Goal: Task Accomplishment & Management: Manage account settings

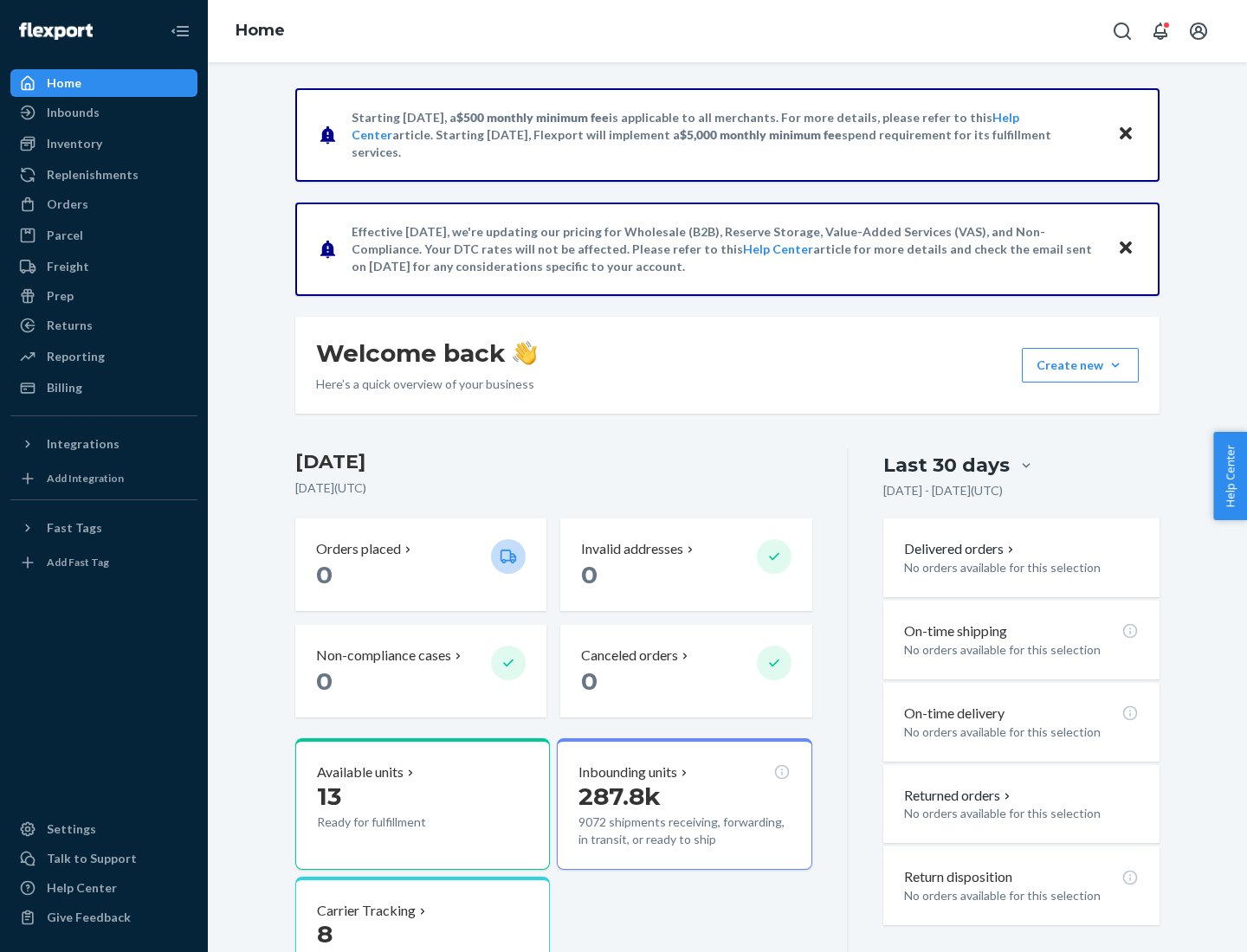
click at [1116, 365] on button "Create new Create new inbound Create new order Create new product" at bounding box center [1080, 365] width 116 height 34
click at [104, 113] on div "Inbounds" at bounding box center [103, 113] width 184 height 24
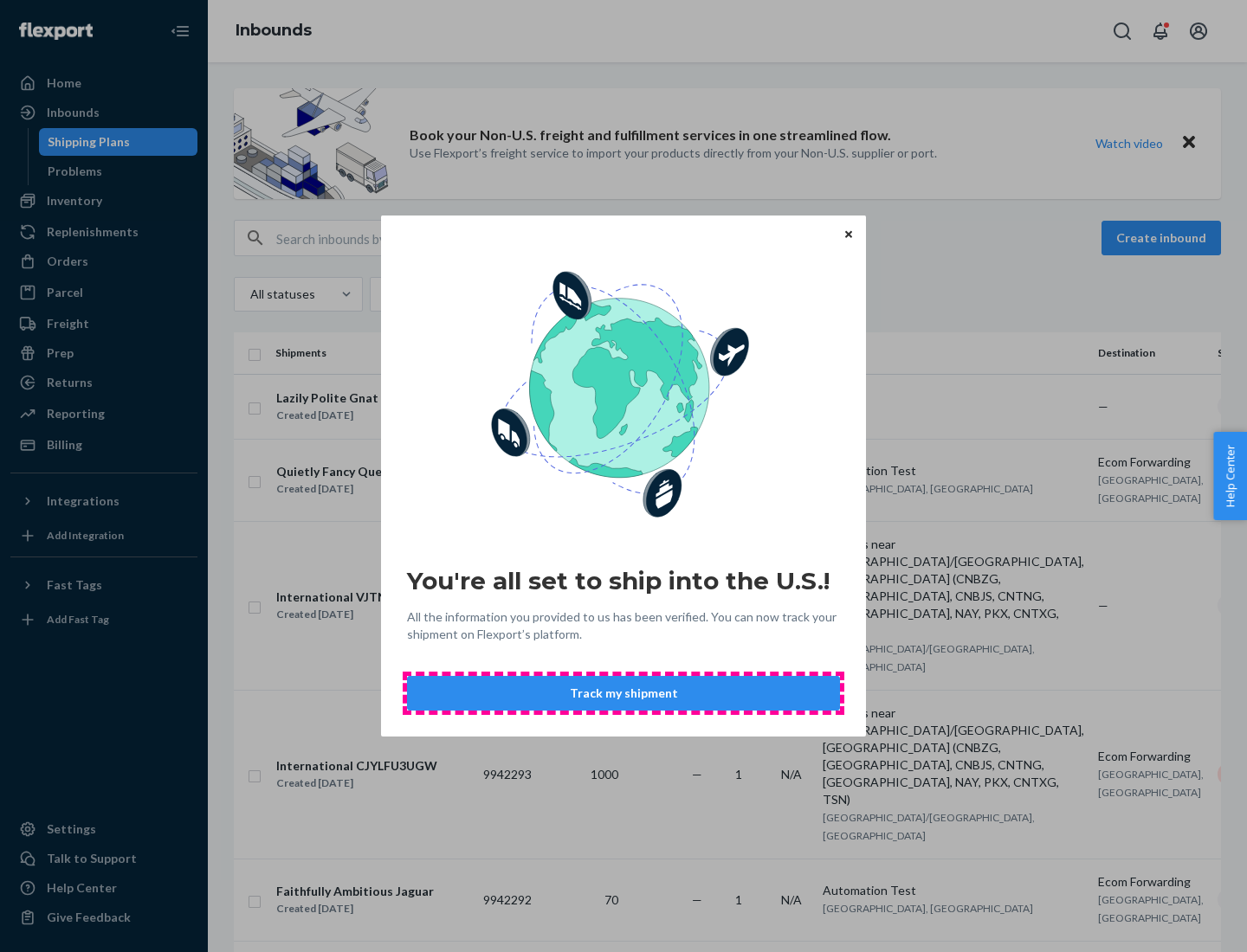
click at [624, 693] on button "Track my shipment" at bounding box center [624, 693] width 433 height 34
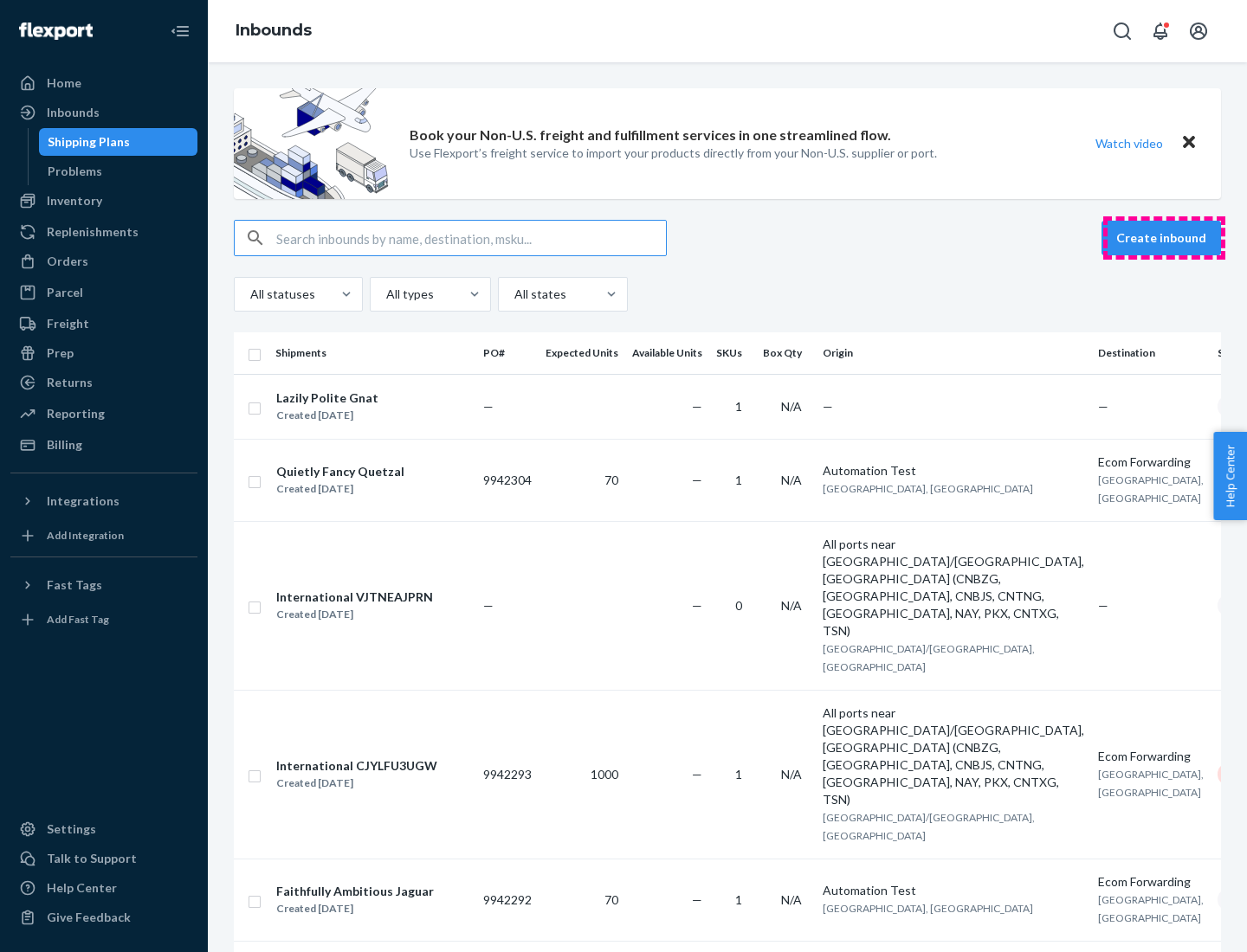
click at [1164, 238] on button "Create inbound" at bounding box center [1161, 238] width 119 height 34
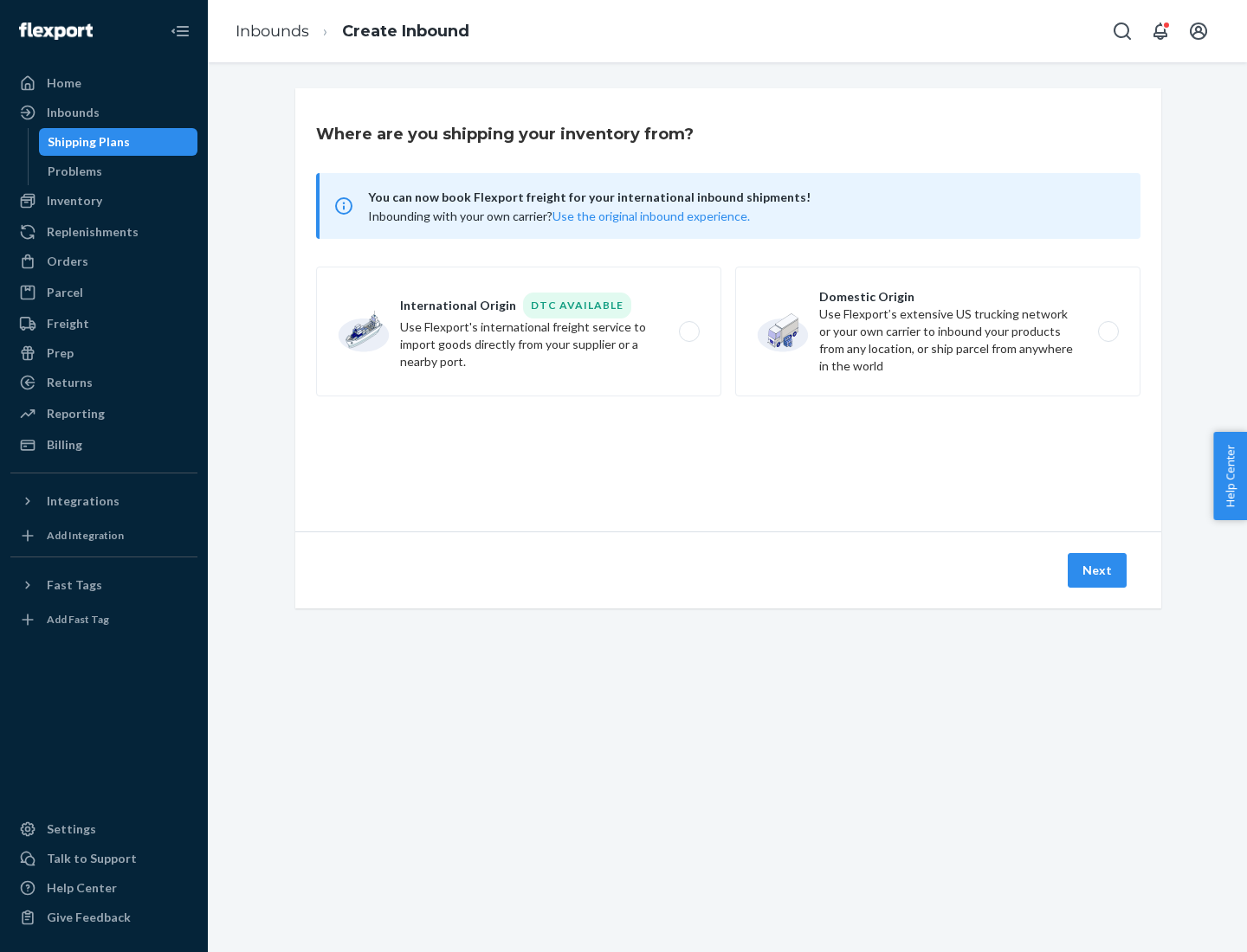
click at [519, 332] on label "International Origin DTC Available Use Flexport's international freight service…" at bounding box center [518, 331] width 405 height 129
click at [689, 332] on input "International Origin DTC Available Use Flexport's international freight service…" at bounding box center [694, 332] width 11 height 11
radio input "true"
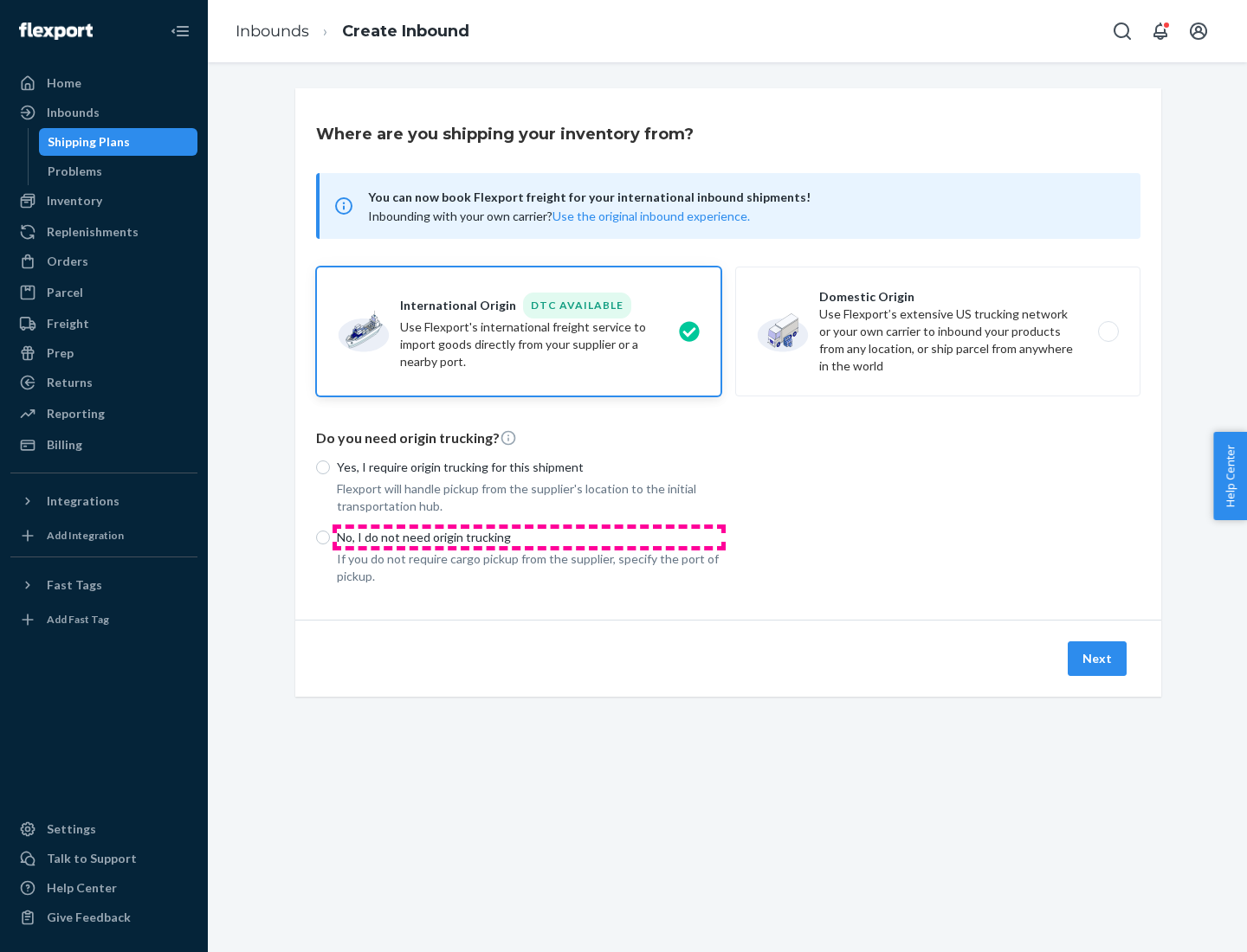
click at [529, 537] on p "No, I do not need origin trucking" at bounding box center [528, 537] width 385 height 18
click at [330, 537] on input "No, I do not need origin trucking" at bounding box center [322, 537] width 14 height 14
radio input "true"
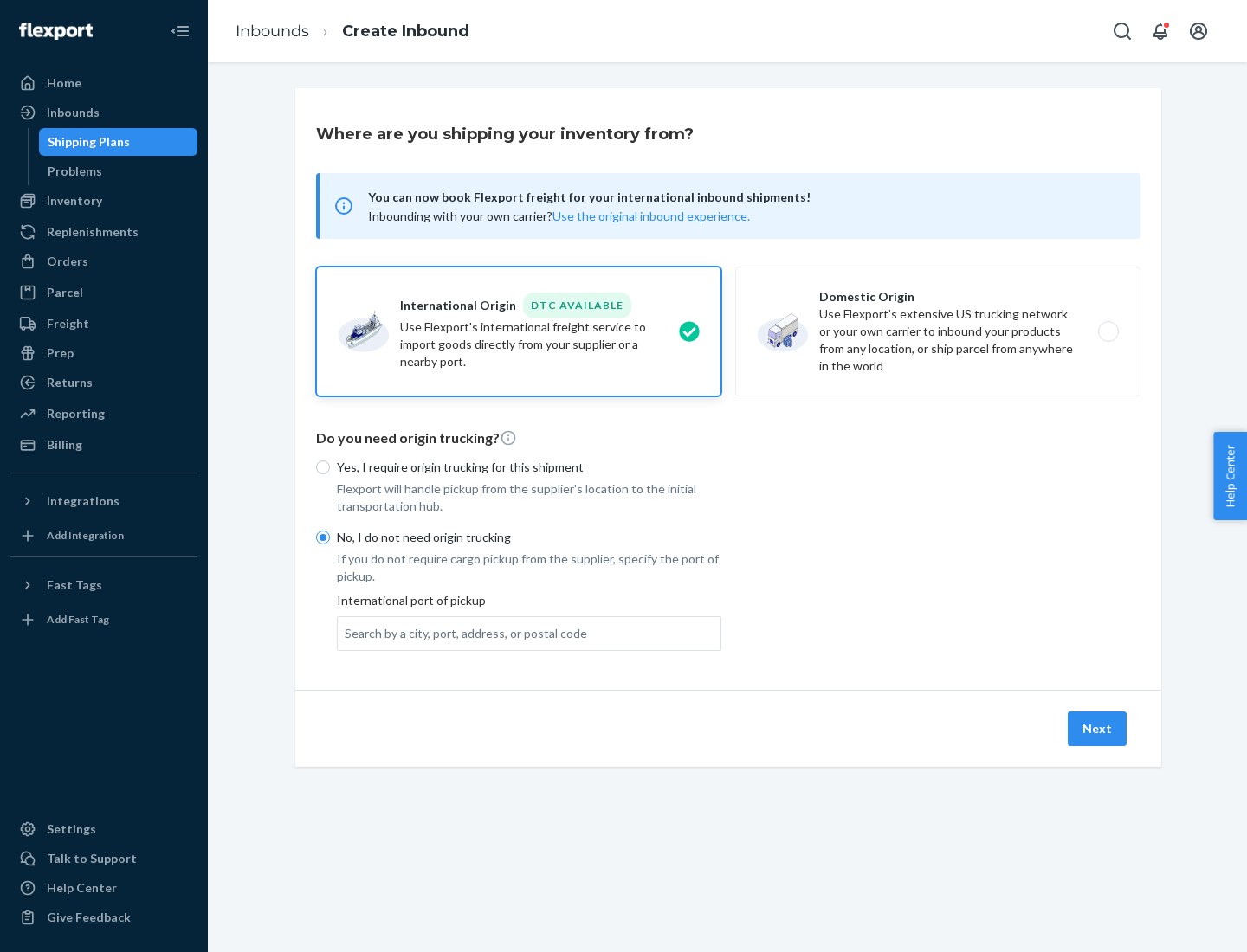
click at [461, 632] on div "Search by a city, port, address, or postal code" at bounding box center [466, 633] width 242 height 18
click at [347, 632] on input "Search by a city, port, address, or postal code" at bounding box center [346, 633] width 2 height 18
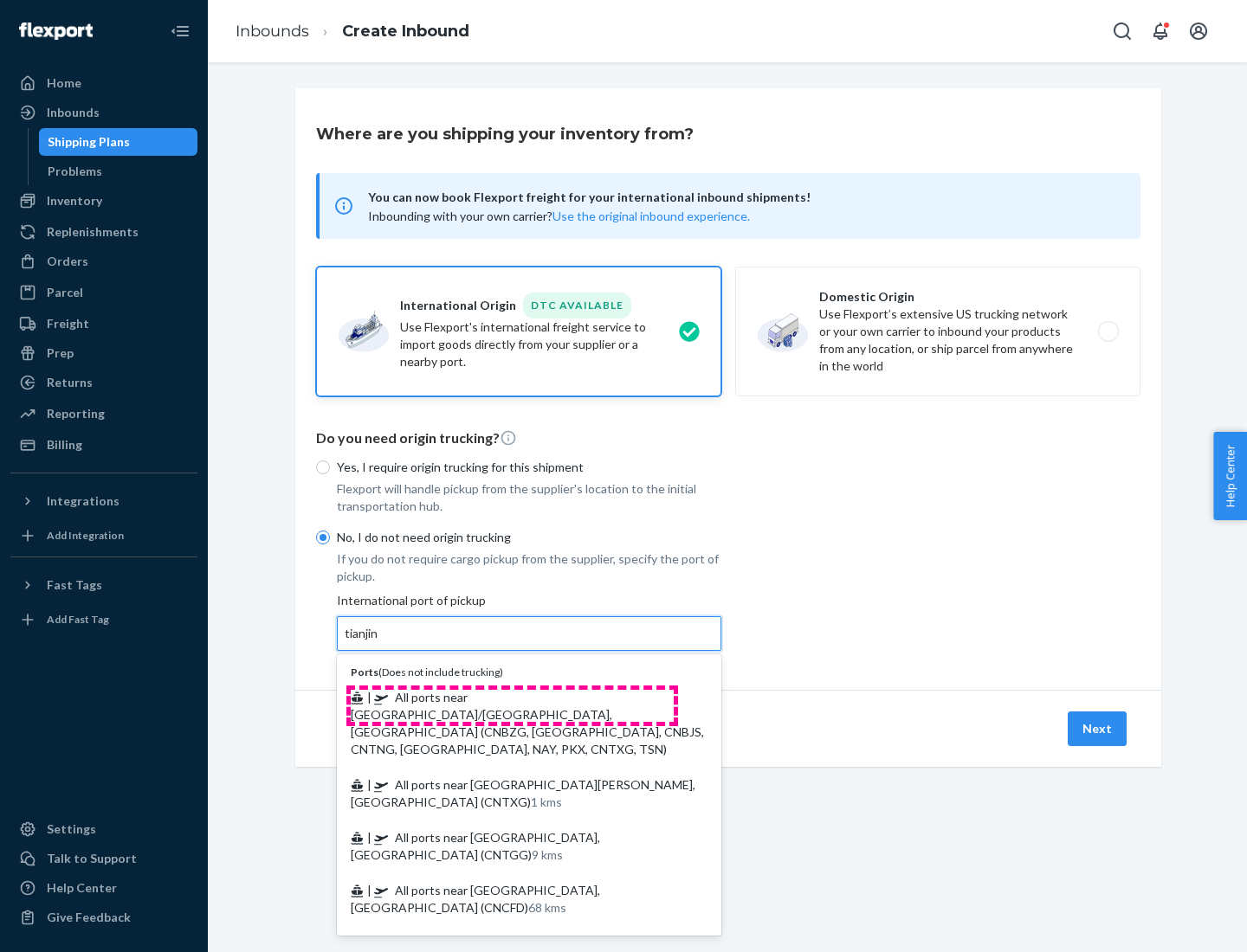
click at [512, 697] on span "| All ports near [GEOGRAPHIC_DATA]/[GEOGRAPHIC_DATA], [GEOGRAPHIC_DATA] (CNBZG,…" at bounding box center [527, 724] width 353 height 67
click at [380, 643] on input "tianjin" at bounding box center [363, 633] width 35 height 18
type input "All ports near [GEOGRAPHIC_DATA]/[GEOGRAPHIC_DATA], [GEOGRAPHIC_DATA] (CNBZG, […"
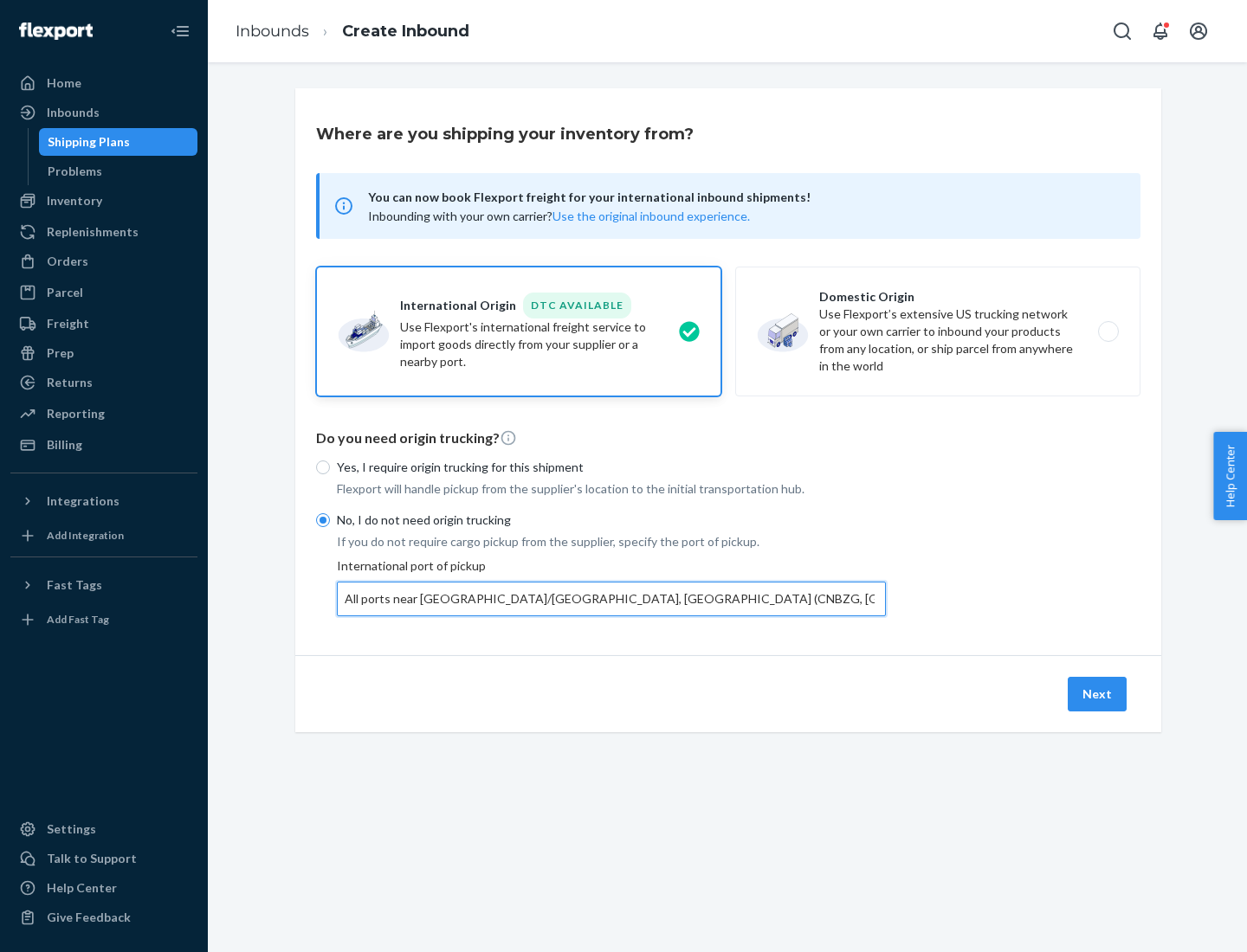
click at [1098, 693] on button "Next" at bounding box center [1097, 694] width 59 height 34
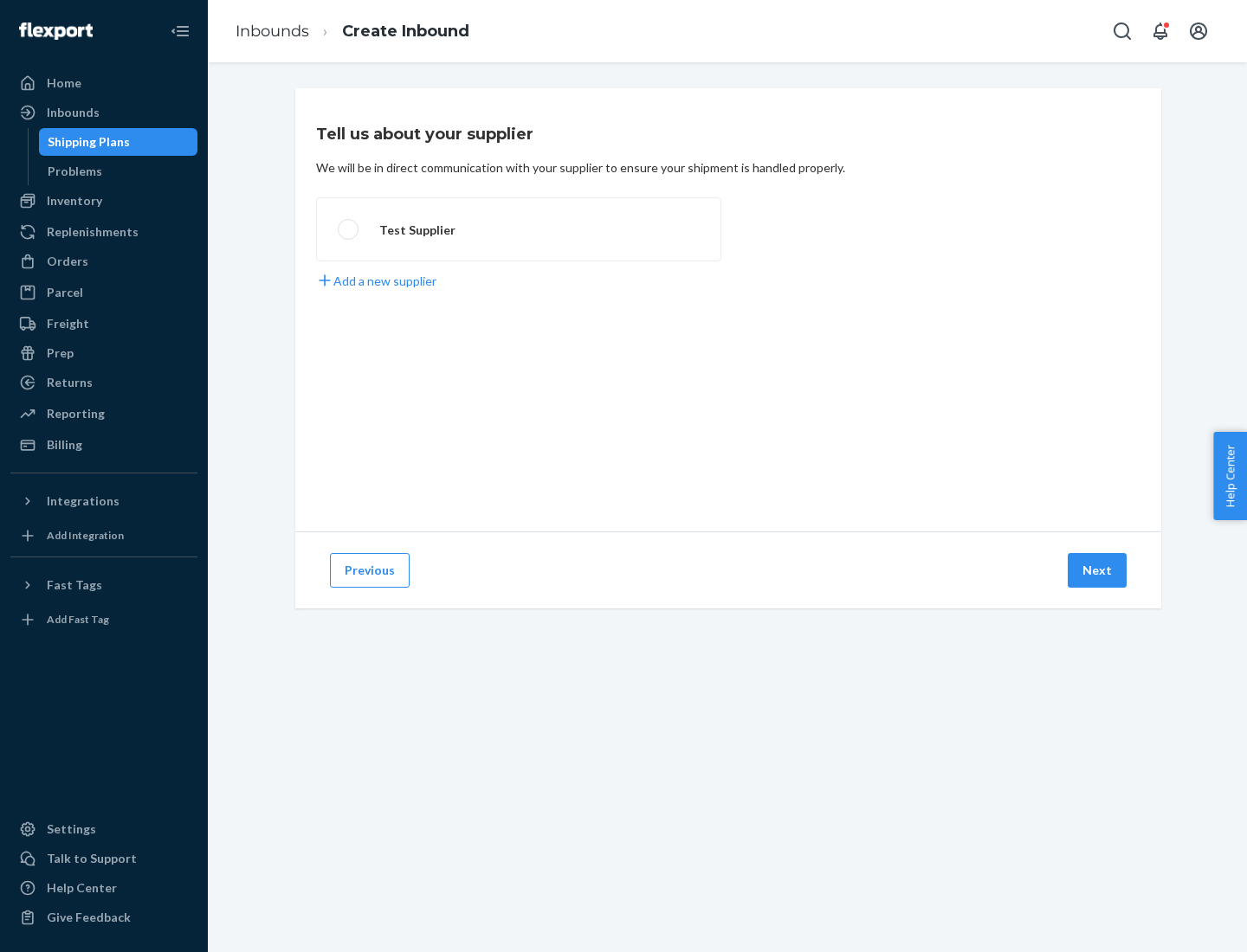
click at [519, 229] on label "Test Supplier" at bounding box center [518, 229] width 405 height 64
click at [349, 229] on input "Test Supplier" at bounding box center [343, 230] width 11 height 11
radio input "true"
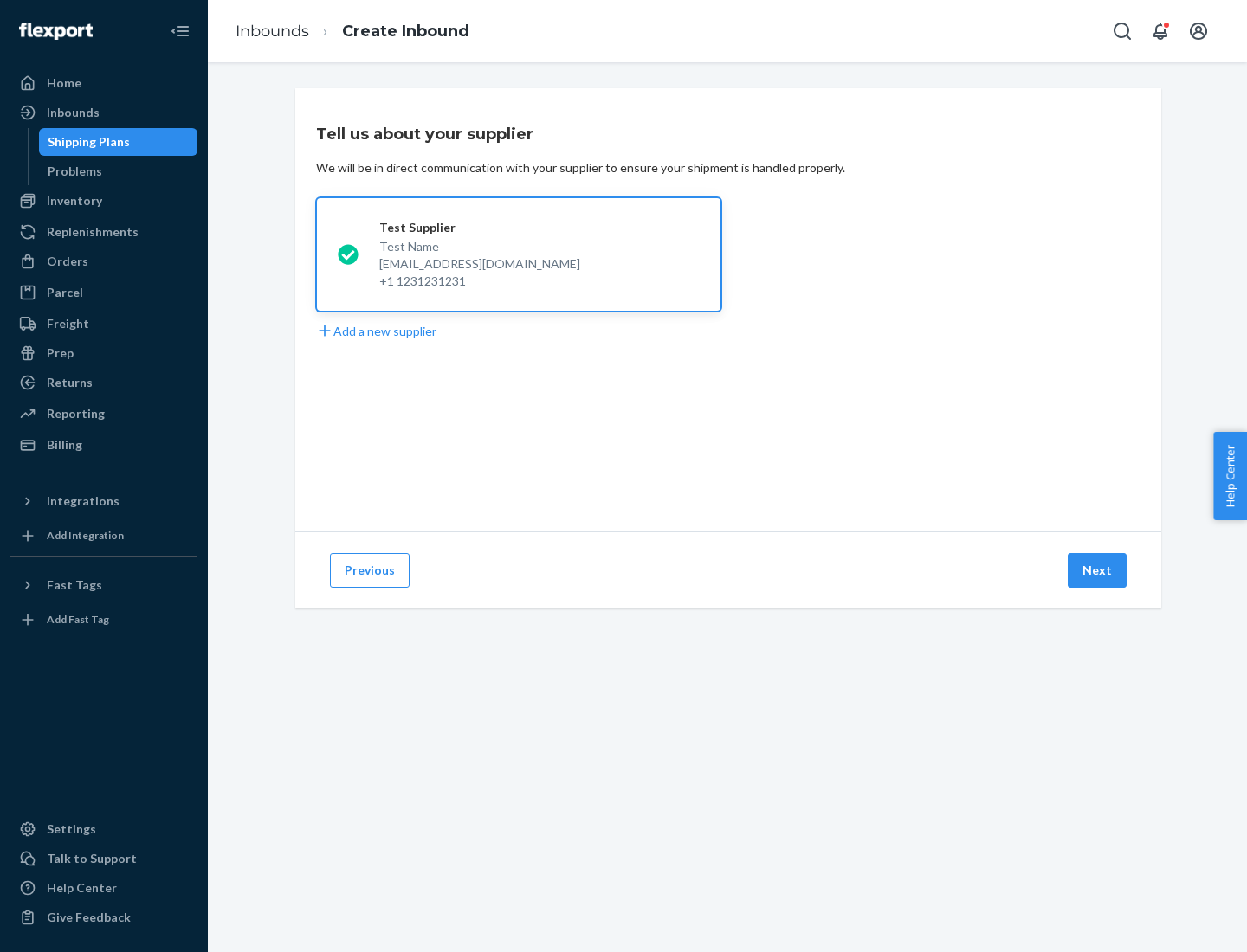
click at [1098, 570] on button "Next" at bounding box center [1097, 570] width 59 height 34
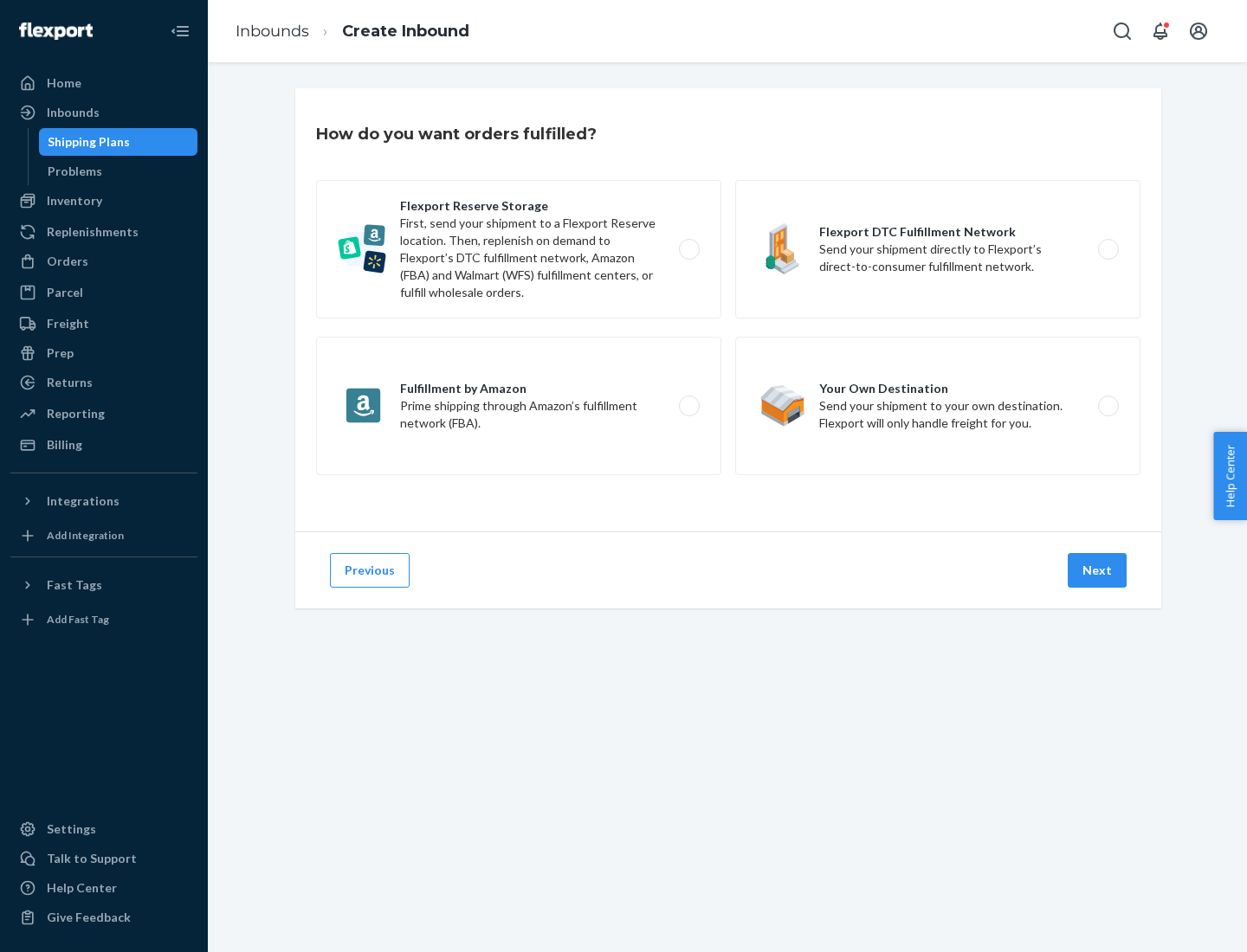
click at [519, 250] on label "Flexport Reserve Storage First, send your shipment to a Flexport Reserve locati…" at bounding box center [518, 249] width 405 height 139
click at [689, 250] on input "Flexport Reserve Storage First, send your shipment to a Flexport Reserve locati…" at bounding box center [694, 250] width 11 height 11
radio input "true"
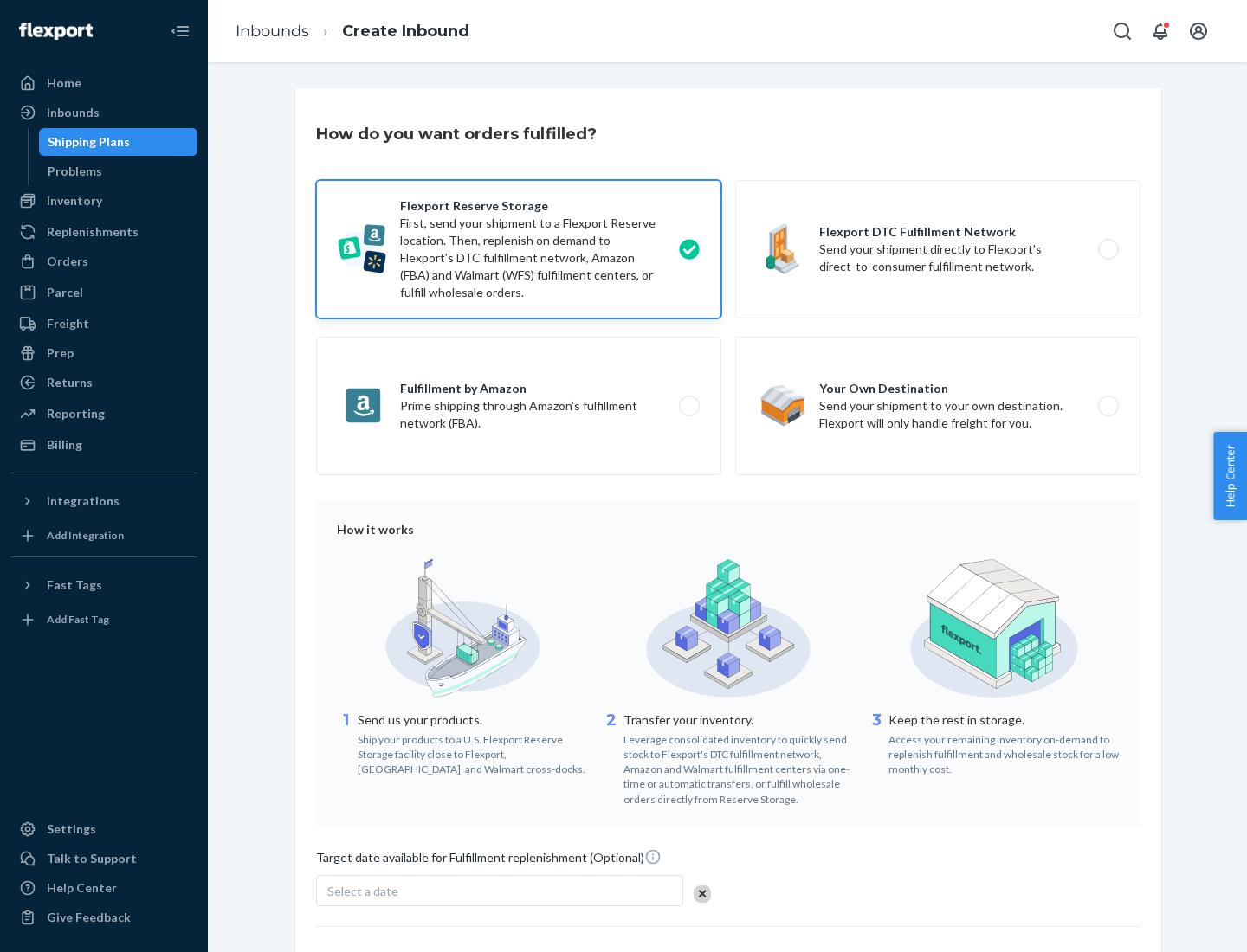
scroll to position [142, 0]
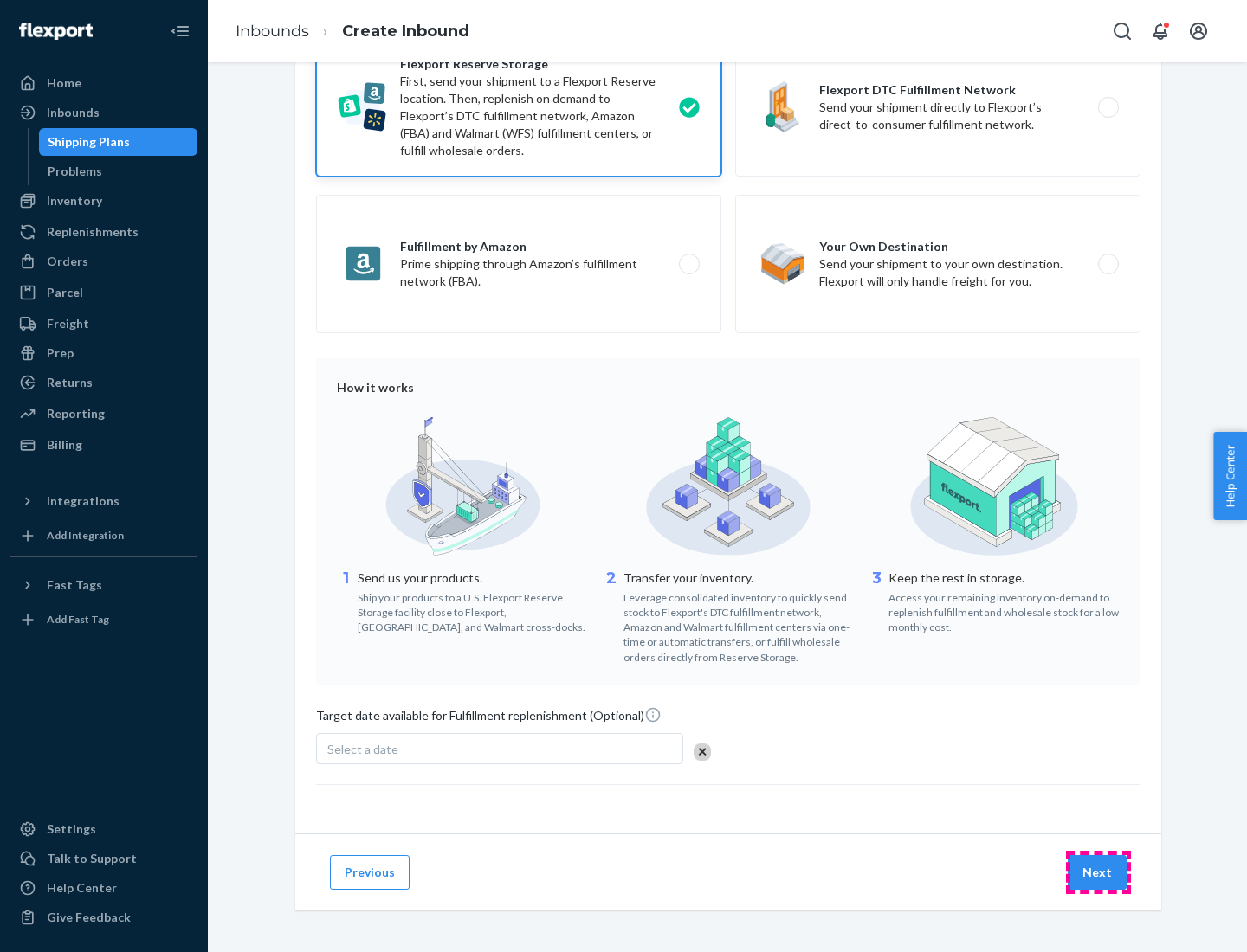
click at [1098, 872] on button "Next" at bounding box center [1097, 872] width 59 height 34
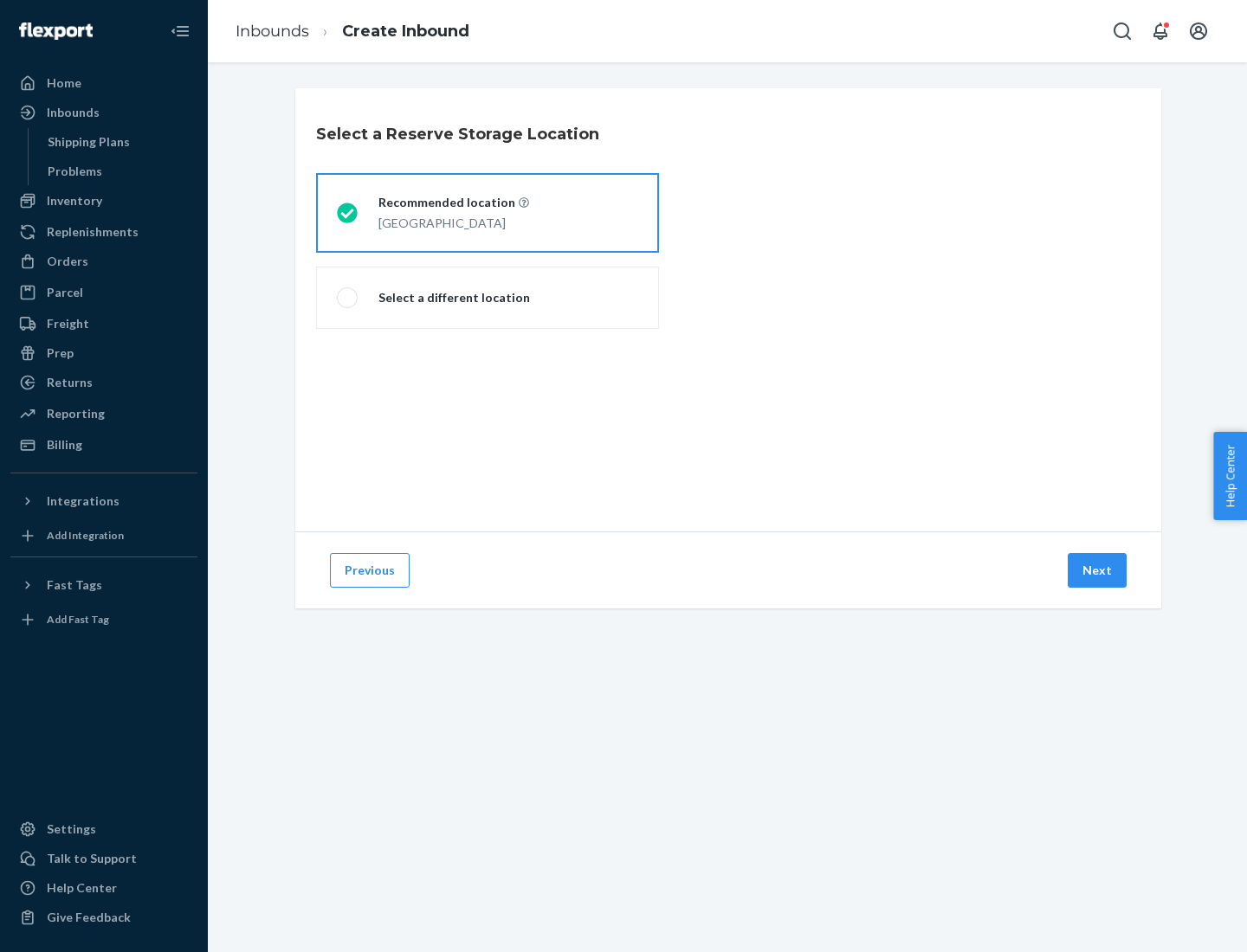
click at [487, 213] on div "[GEOGRAPHIC_DATA]" at bounding box center [454, 222] width 151 height 20
click at [349, 213] on input "Recommended location [GEOGRAPHIC_DATA]" at bounding box center [342, 213] width 11 height 11
click at [1098, 570] on button "Next" at bounding box center [1097, 570] width 59 height 34
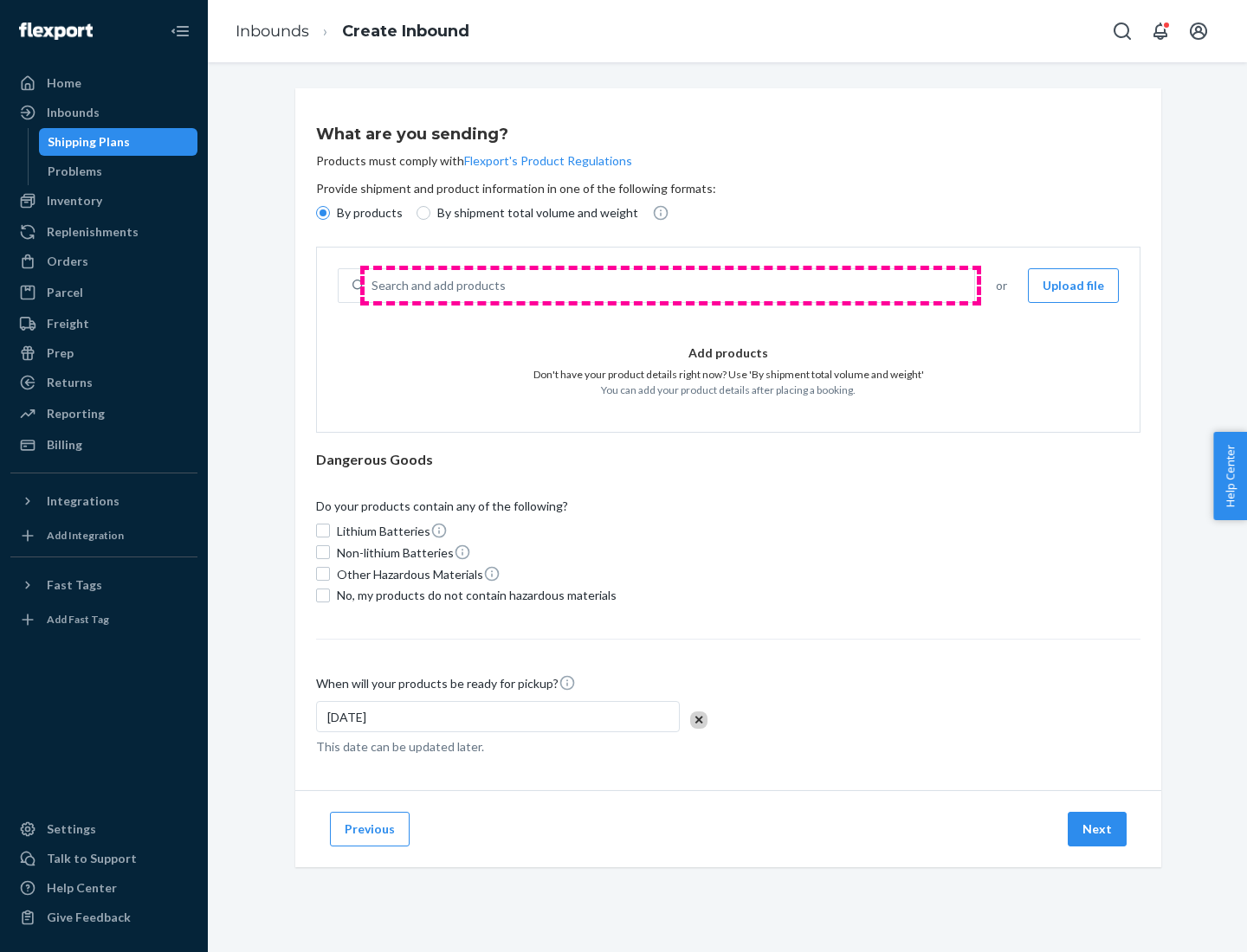
click at [670, 286] on div "Search and add products" at bounding box center [669, 285] width 610 height 31
click at [374, 286] on input "Search and add products" at bounding box center [373, 285] width 2 height 18
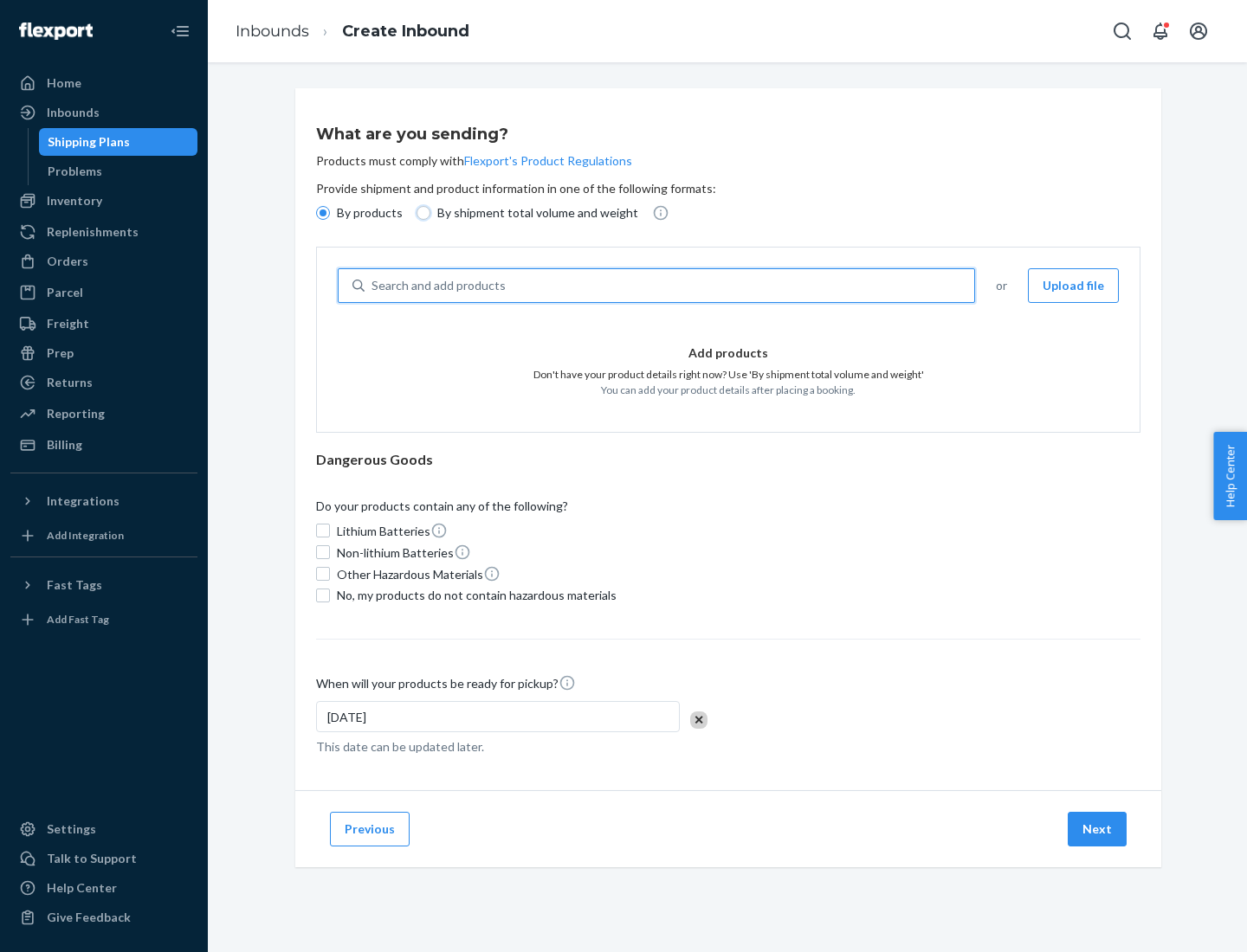
click at [421, 213] on input "By shipment total volume and weight" at bounding box center [423, 212] width 14 height 14
radio input "true"
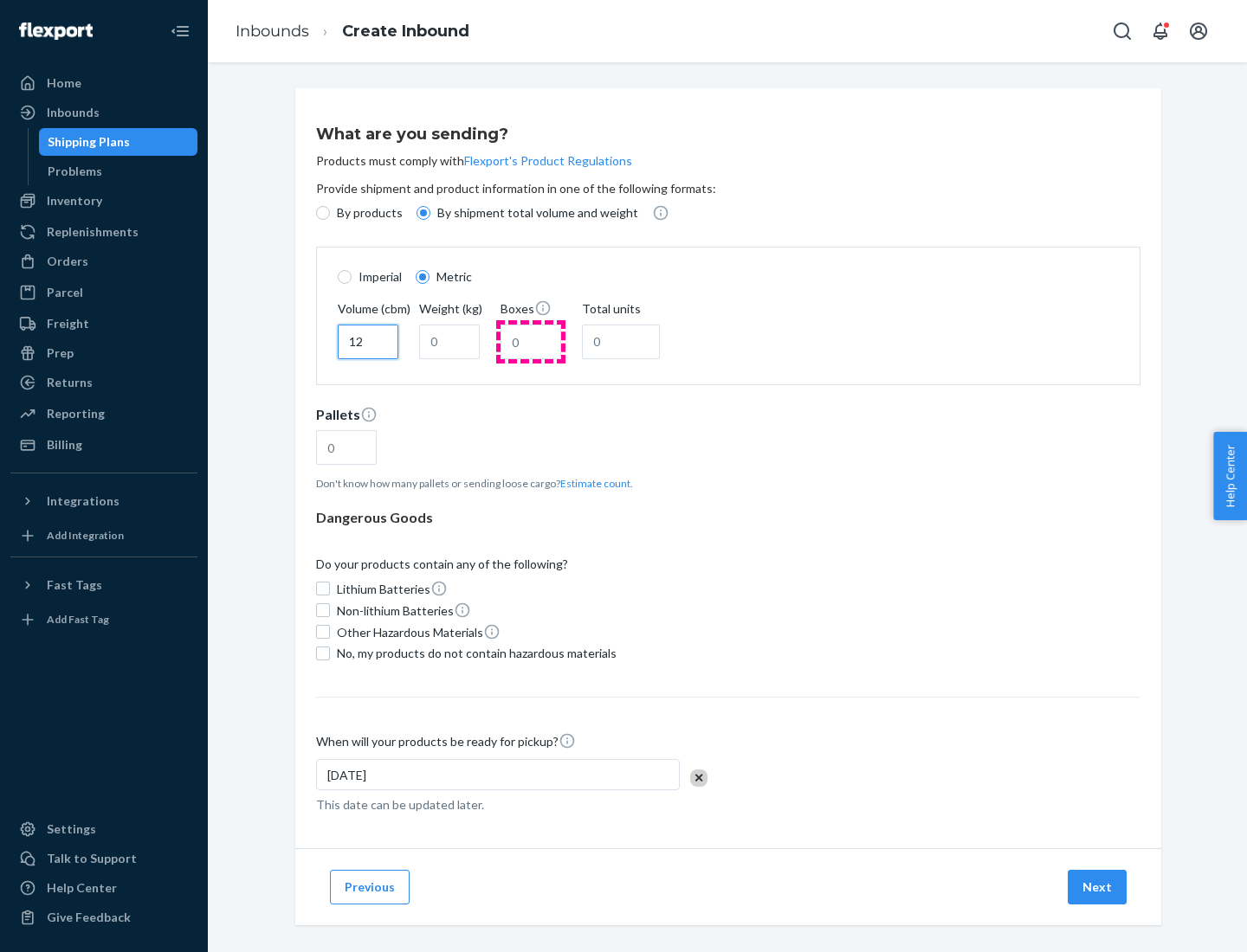
type input "12"
type input "22"
type input "222"
type input "121"
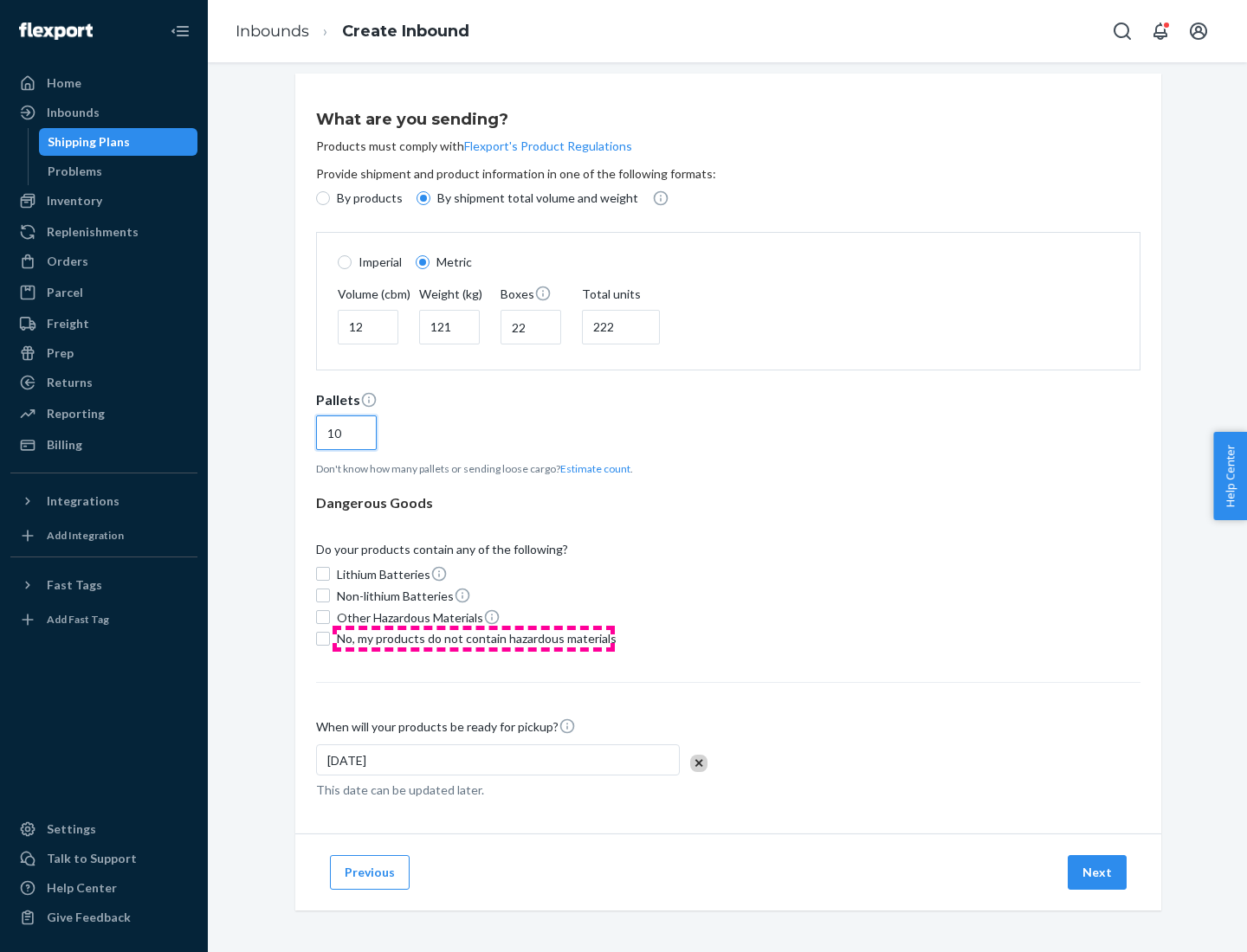
type input "10"
click at [473, 638] on span "No, my products do not contain hazardous materials" at bounding box center [476, 639] width 280 height 18
click at [330, 638] on input "No, my products do not contain hazardous materials" at bounding box center [322, 638] width 14 height 14
checkbox input "true"
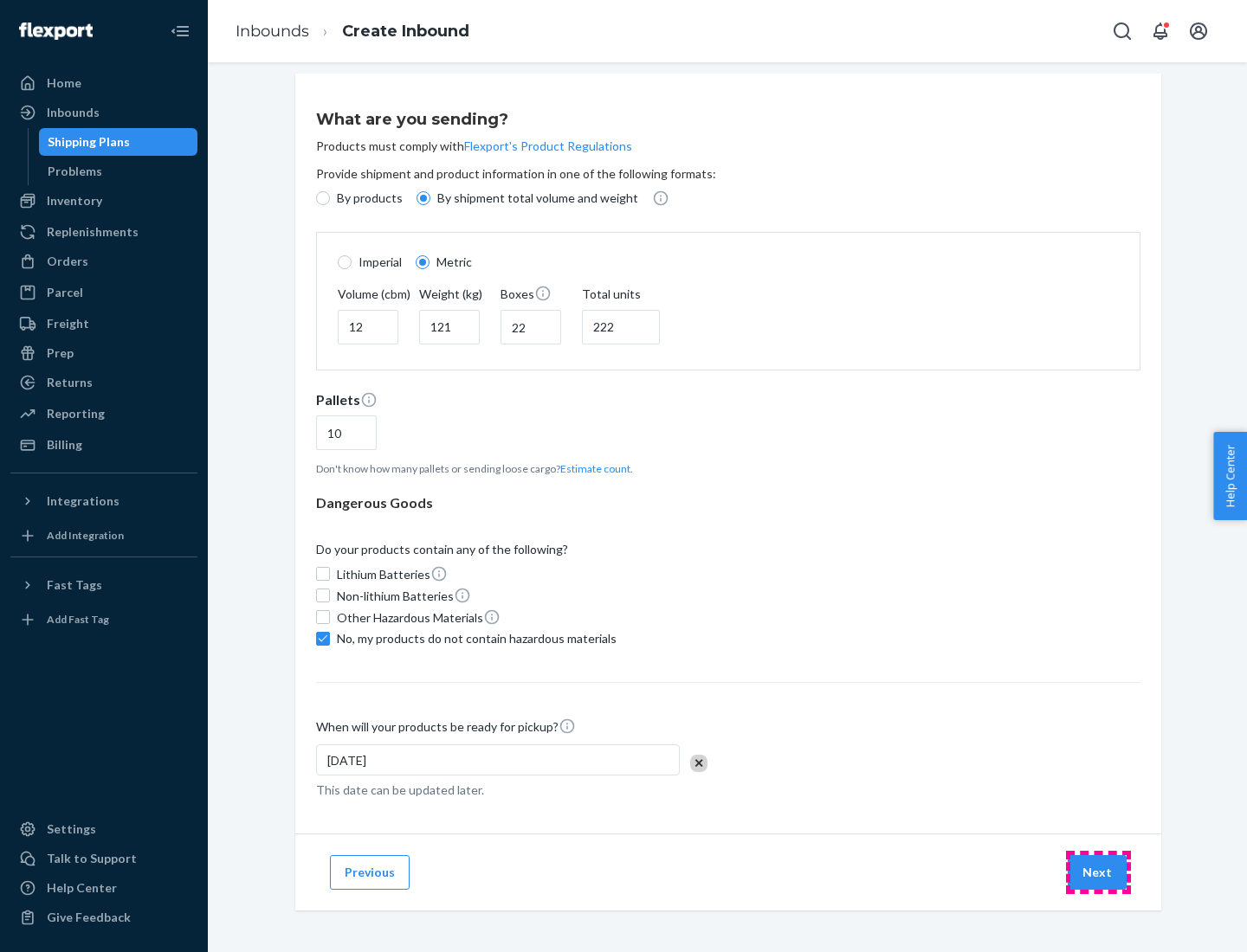
click at [1098, 872] on button "Next" at bounding box center [1097, 872] width 59 height 34
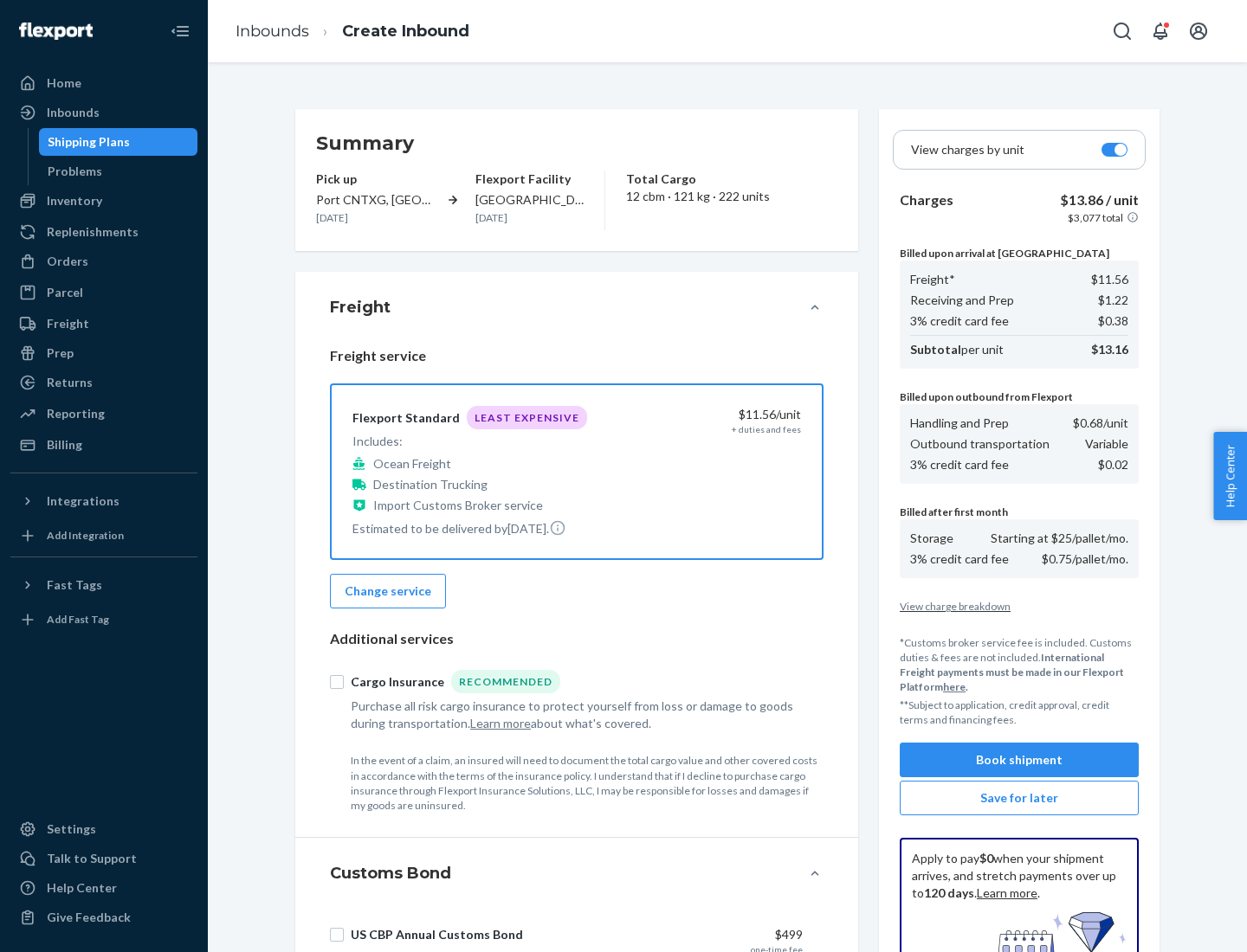
scroll to position [252, 0]
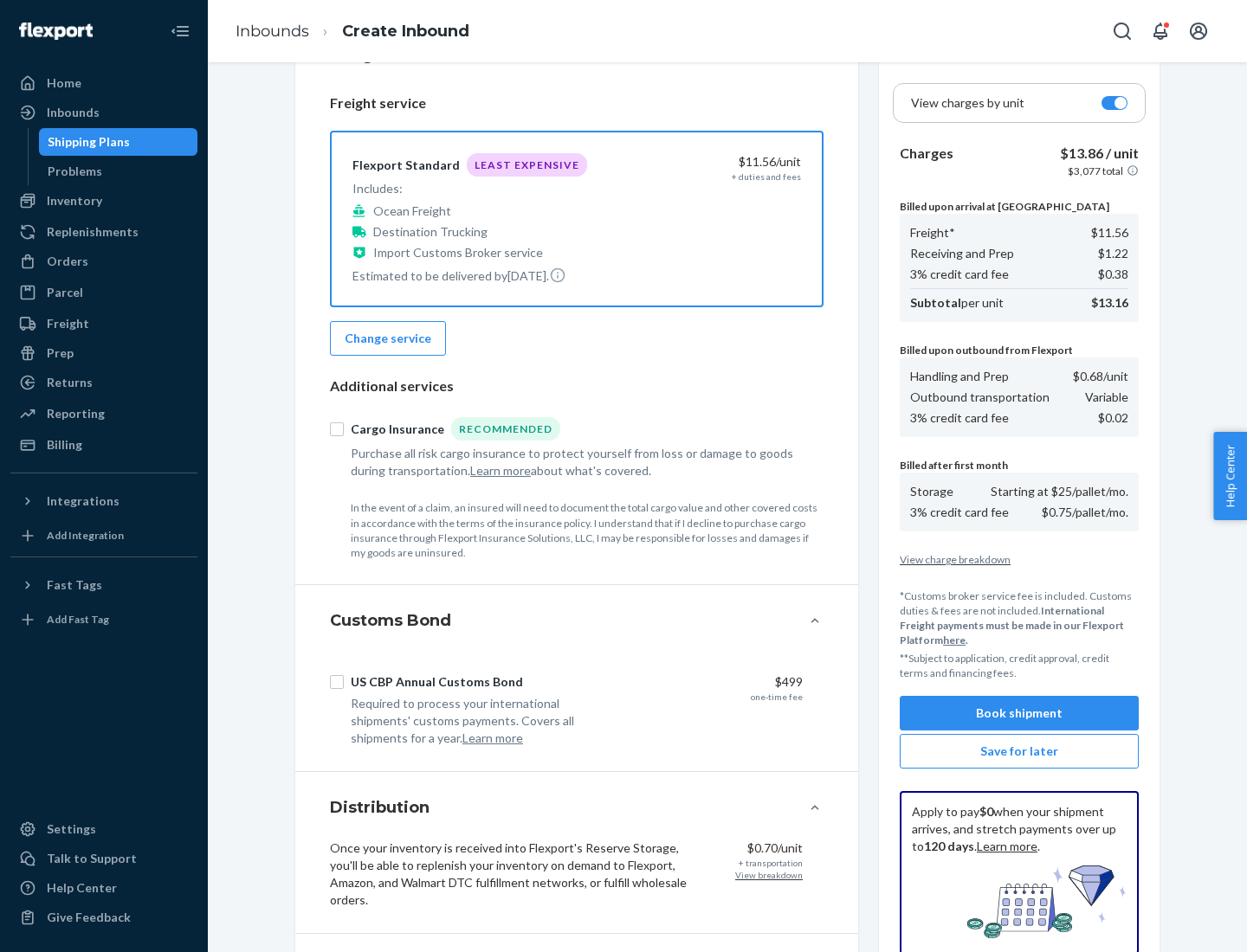
click at [1020, 714] on button "Book shipment" at bounding box center [1020, 713] width 239 height 34
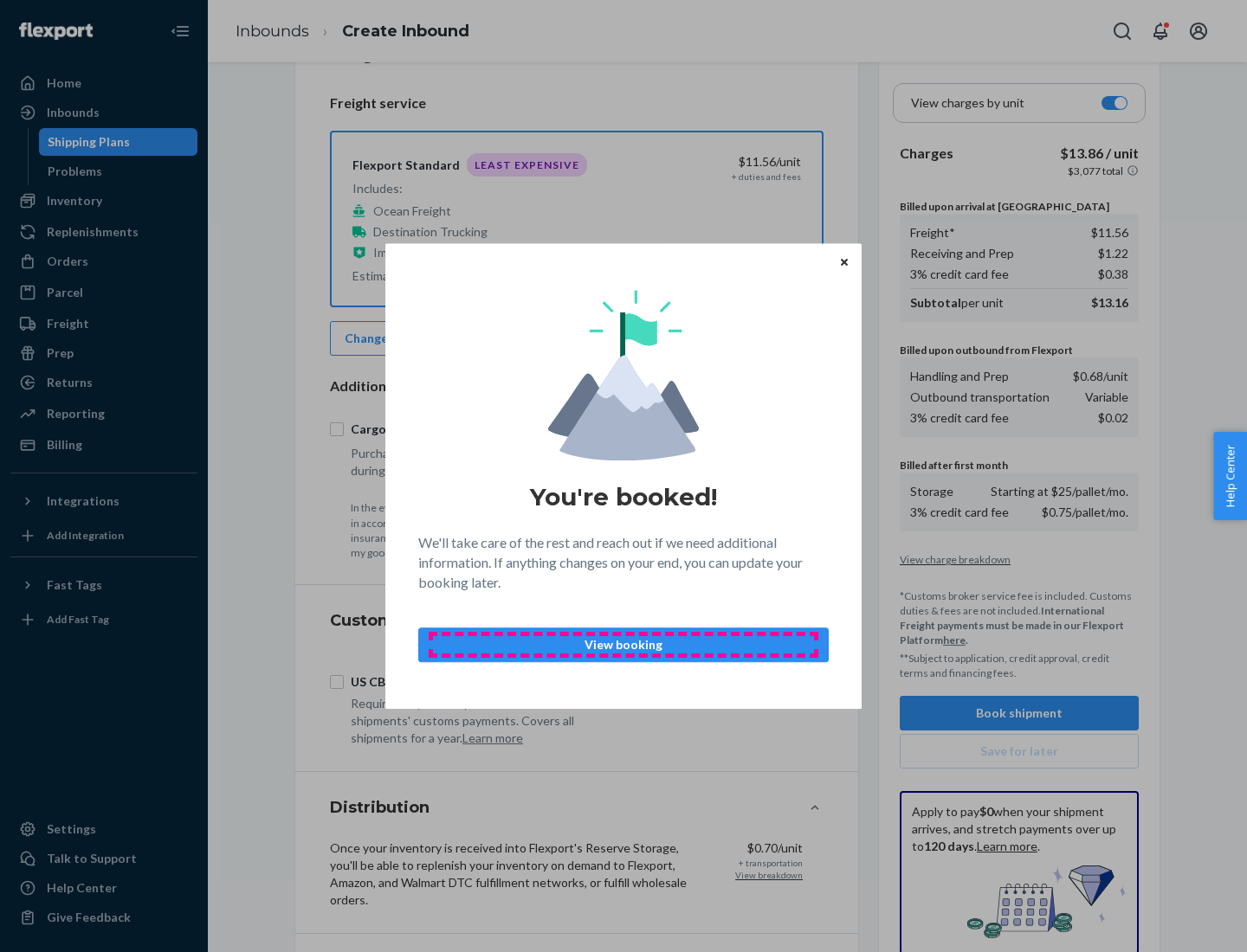
click at [624, 644] on p "View booking" at bounding box center [624, 645] width 381 height 18
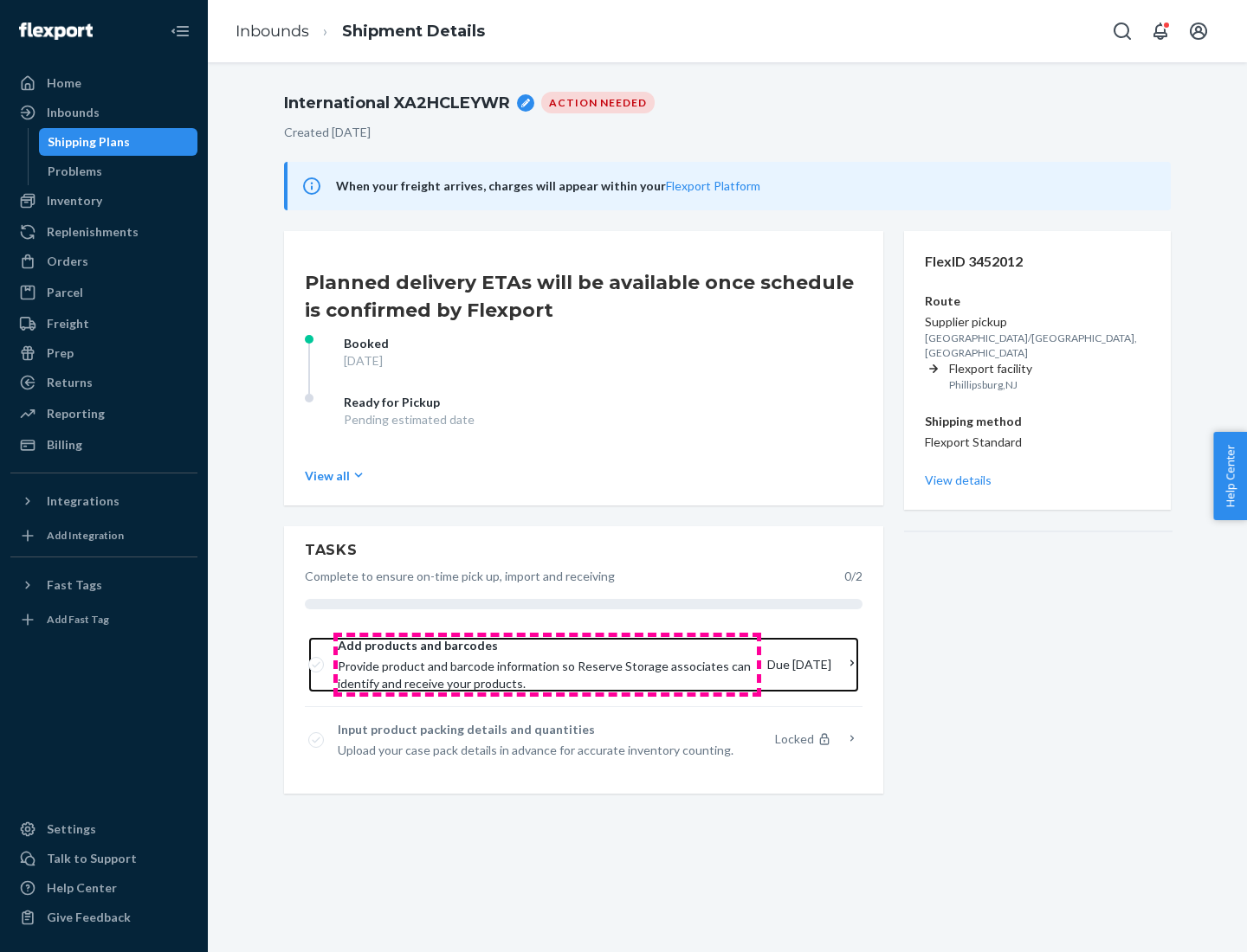
click at [547, 665] on span "Provide product and barcode information so Reserve Storage associates can ident…" at bounding box center [545, 674] width 416 height 34
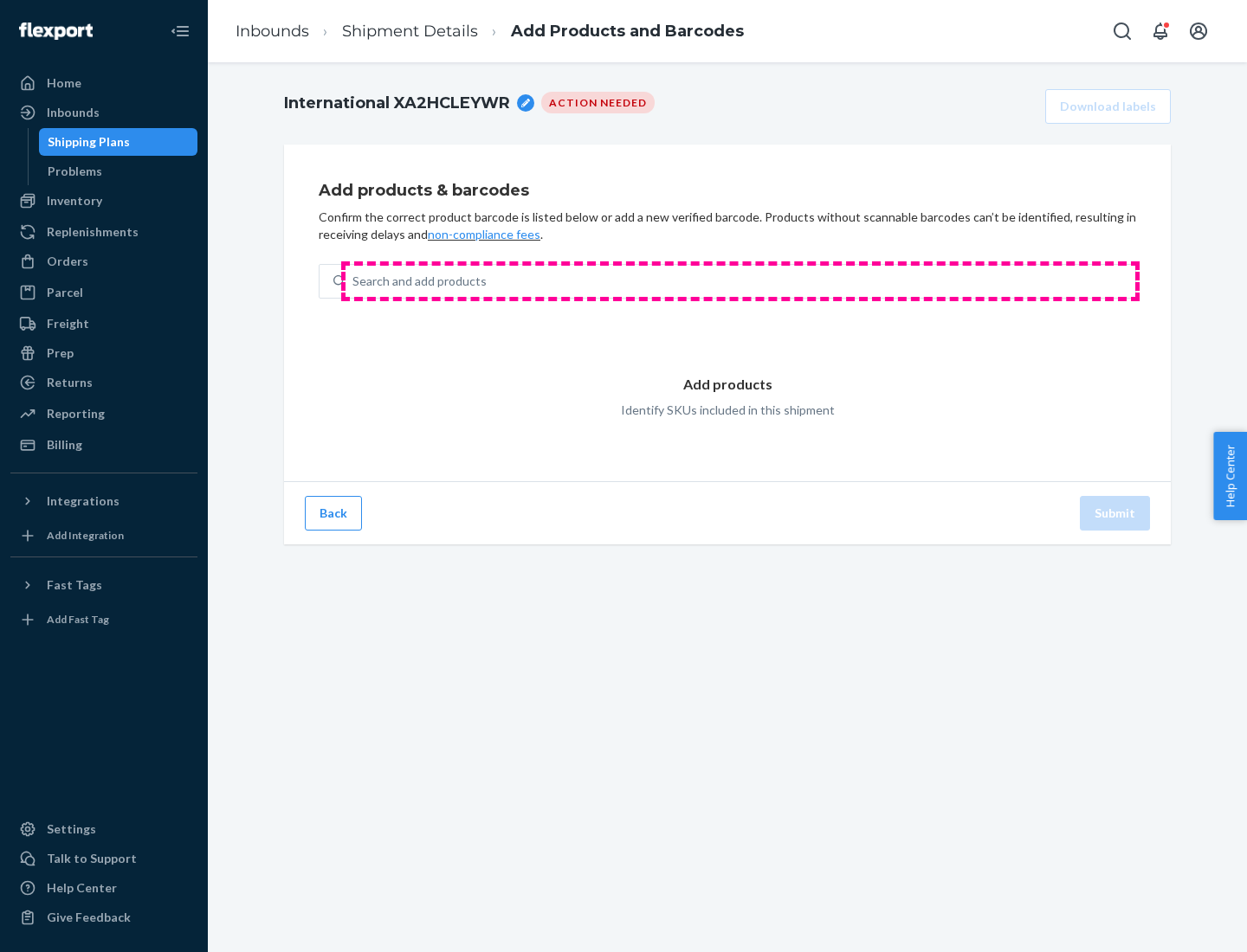
click at [741, 281] on div "Search and add products" at bounding box center [740, 280] width 789 height 31
click at [354, 281] on input "Search and add products" at bounding box center [353, 281] width 2 height 18
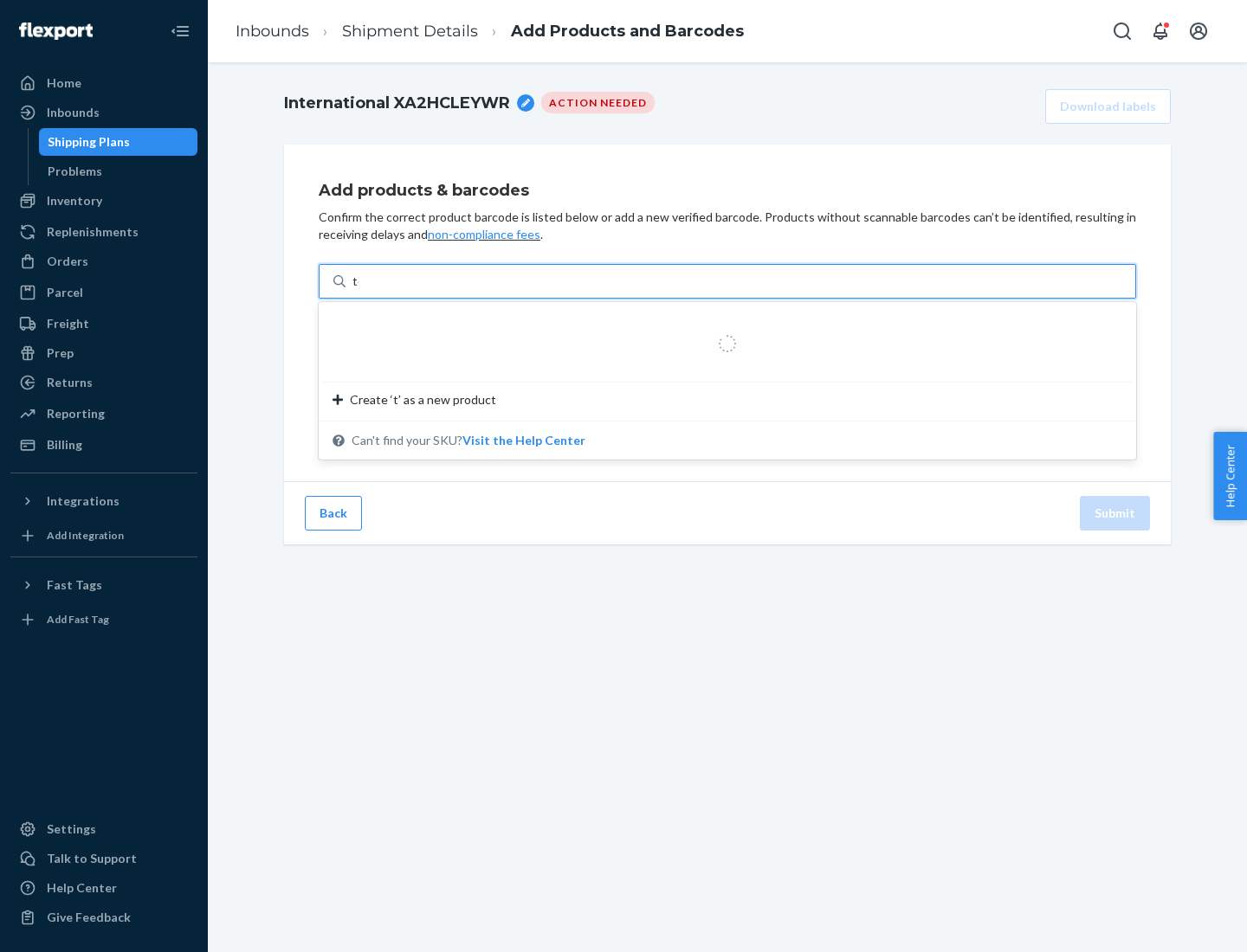
type input "test"
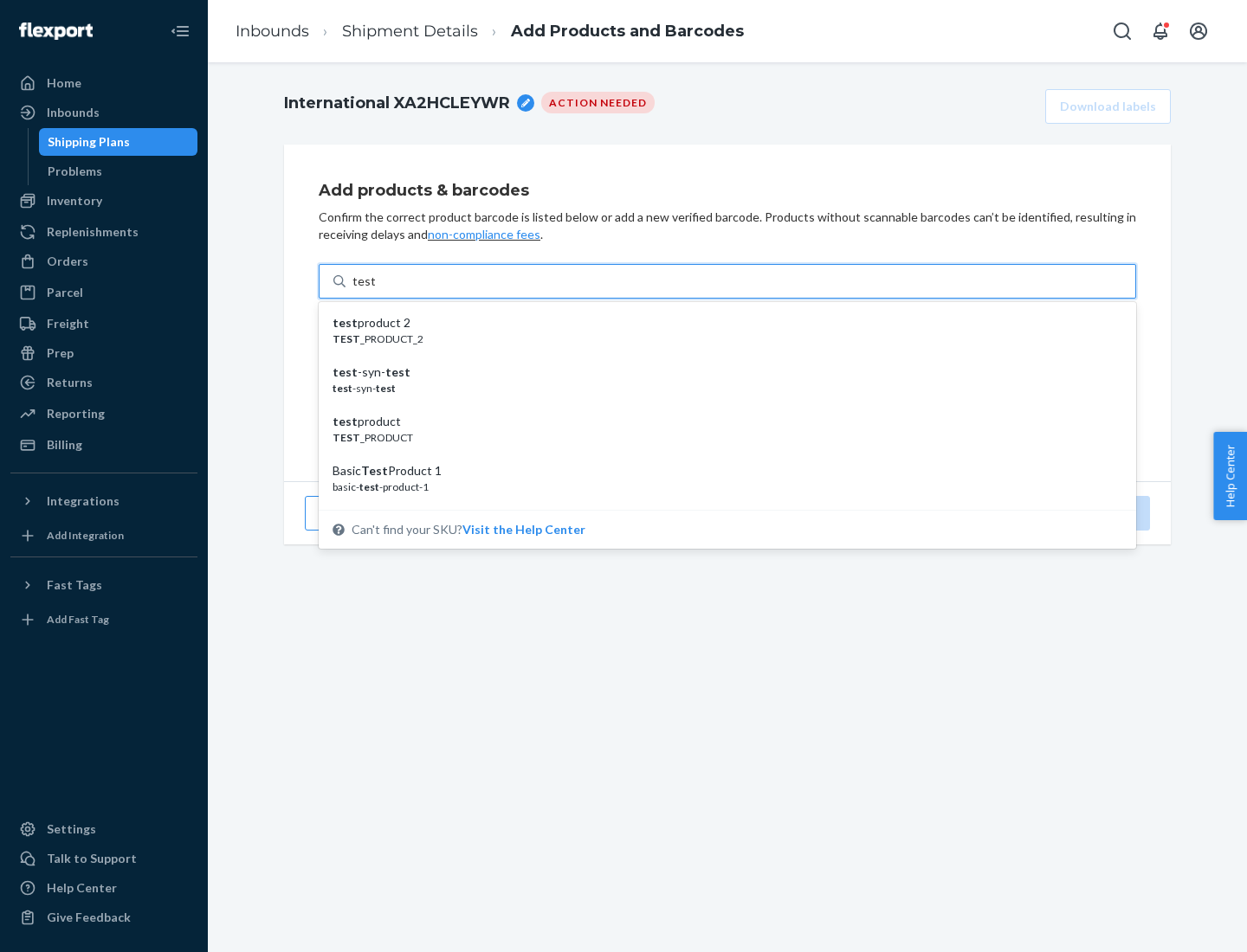
scroll to position [65, 0]
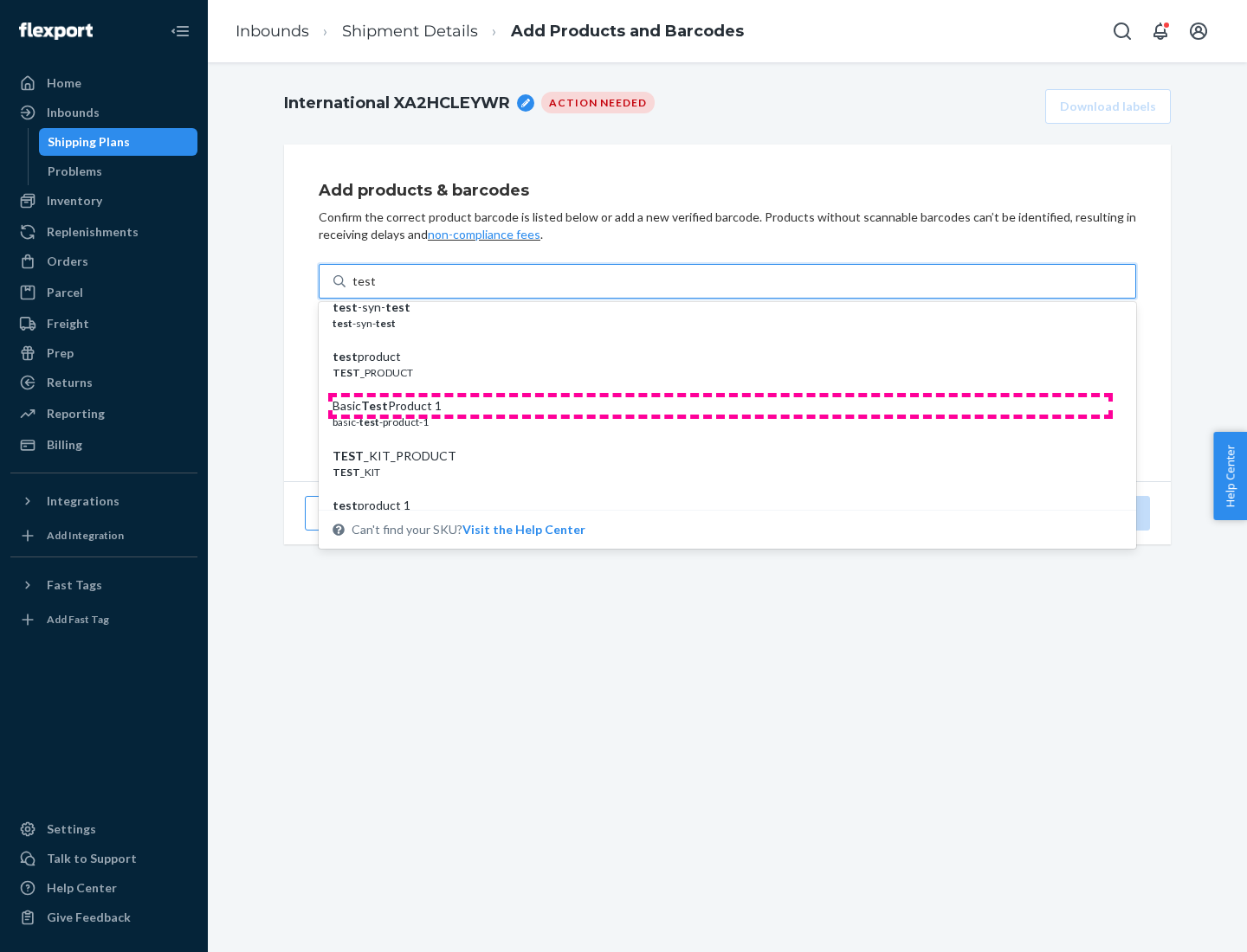
click at [720, 406] on div "Basic Test Product 1" at bounding box center [720, 406] width 776 height 18
click at [375, 290] on input "test" at bounding box center [363, 281] width 22 height 18
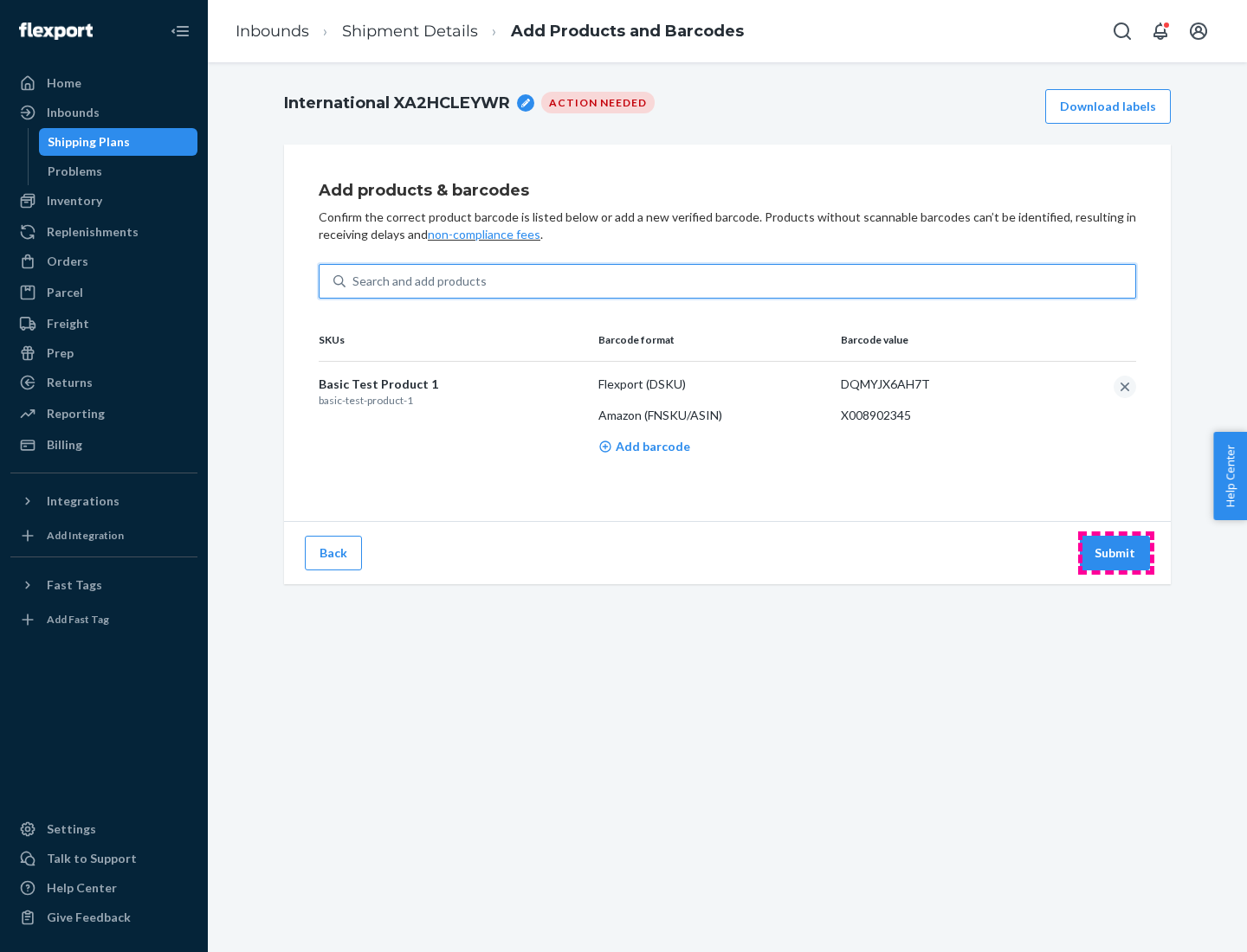
click at [1116, 552] on button "Submit" at bounding box center [1115, 552] width 70 height 34
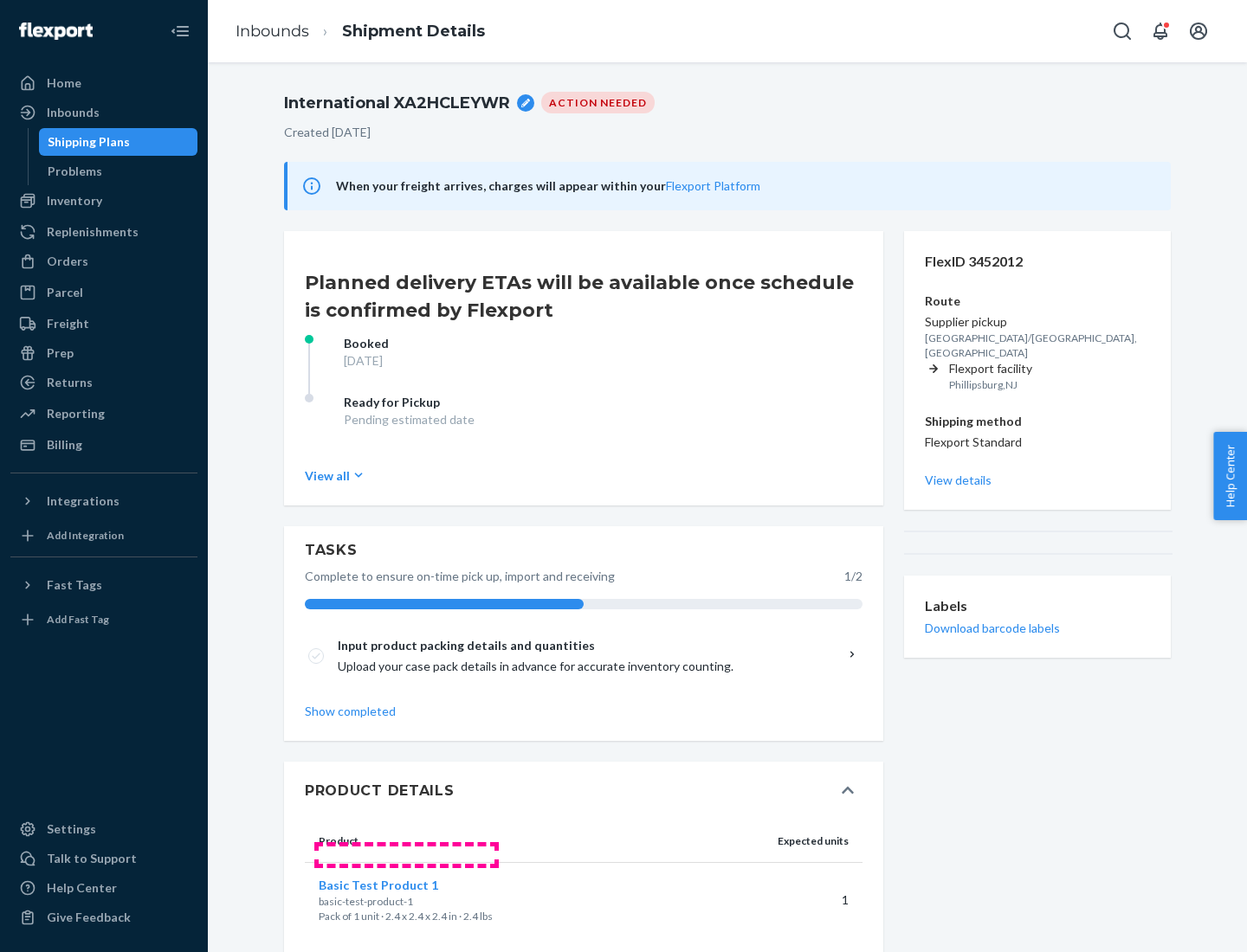
scroll to position [31, 0]
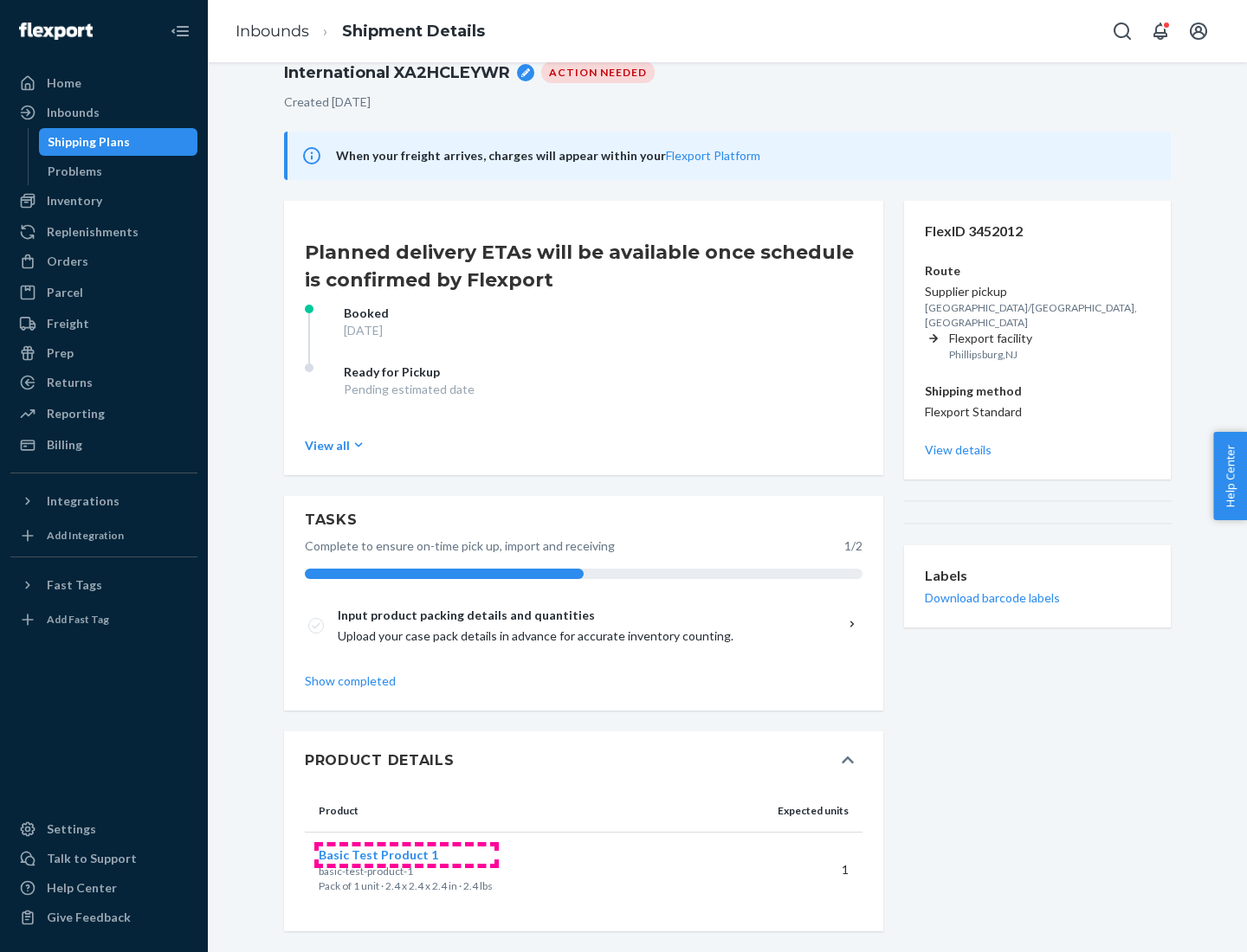
click at [406, 854] on span "Basic Test Product 1" at bounding box center [378, 855] width 119 height 15
